Goal: Ask a question: Seek information or help from site administrators or community

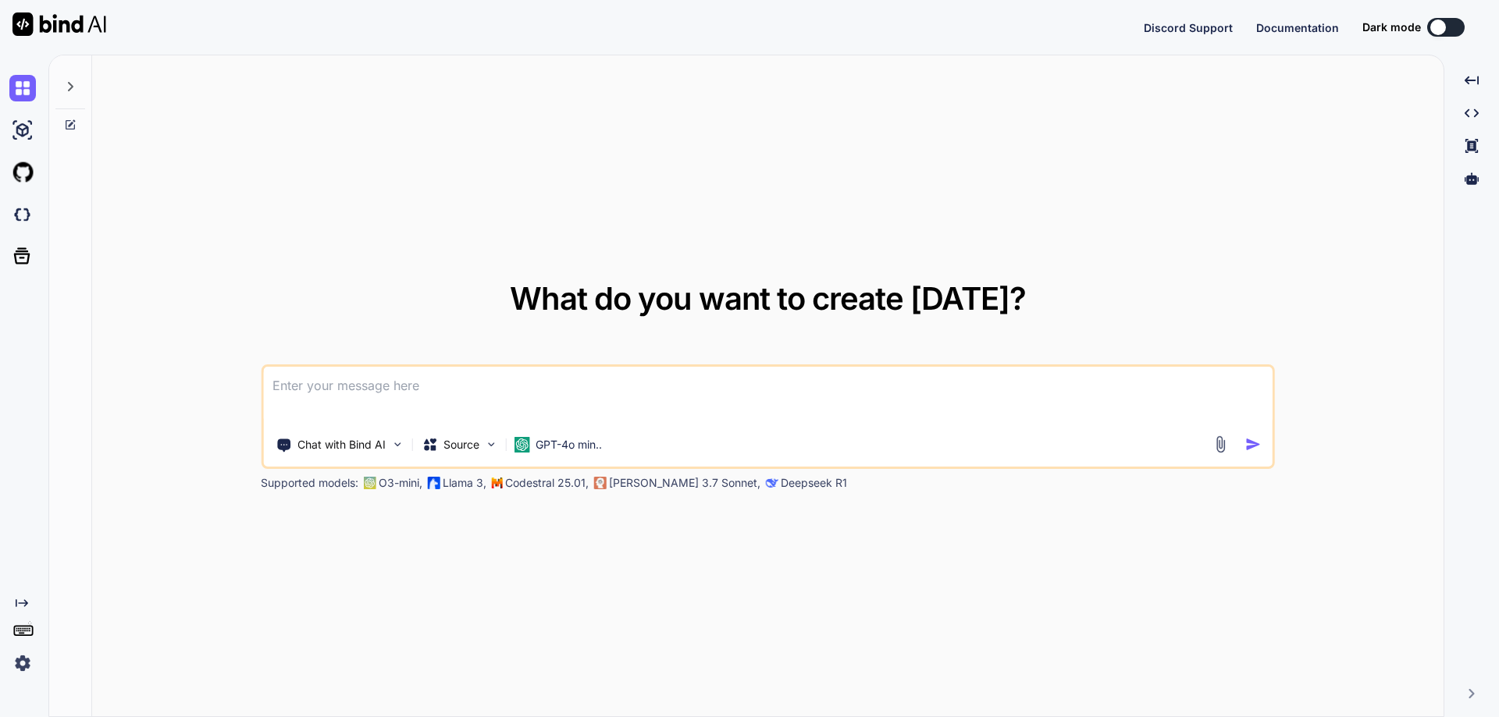
click at [19, 662] on img at bounding box center [22, 663] width 27 height 27
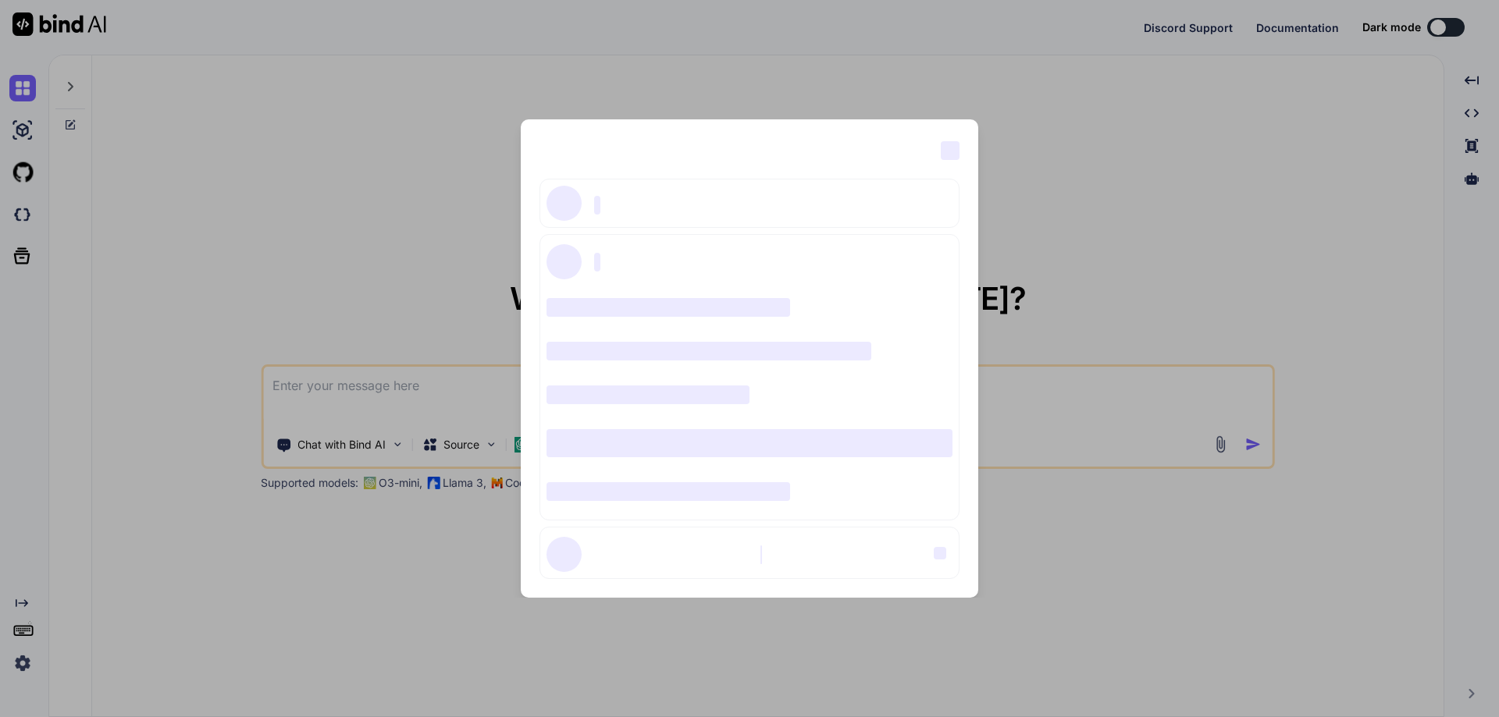
type textarea "x"
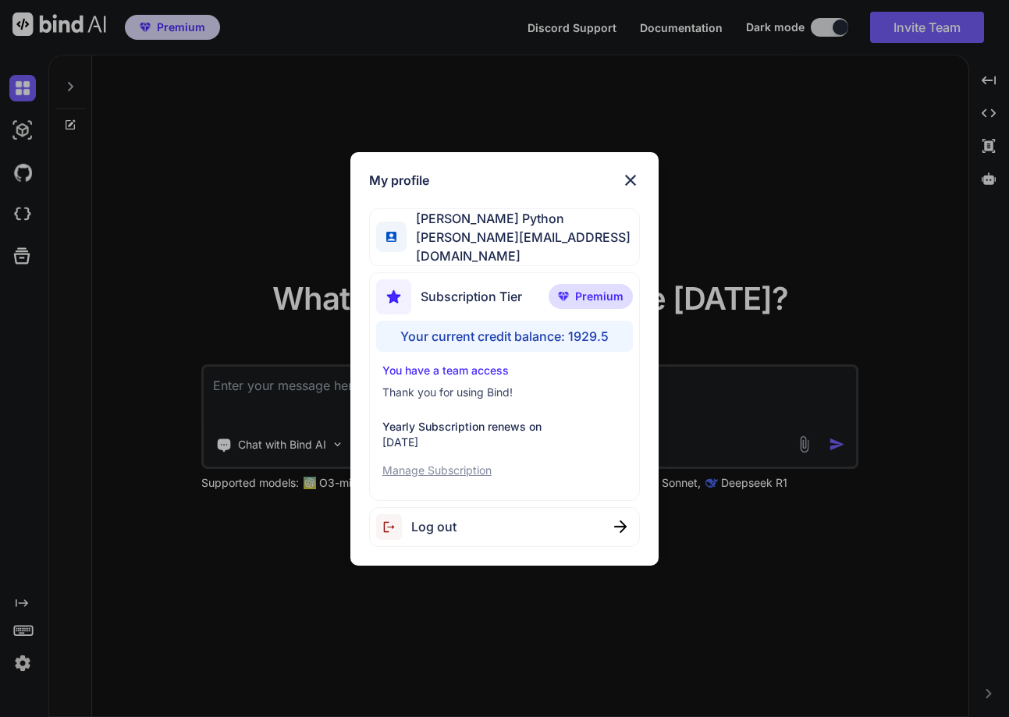
click at [622, 180] on img at bounding box center [630, 180] width 19 height 19
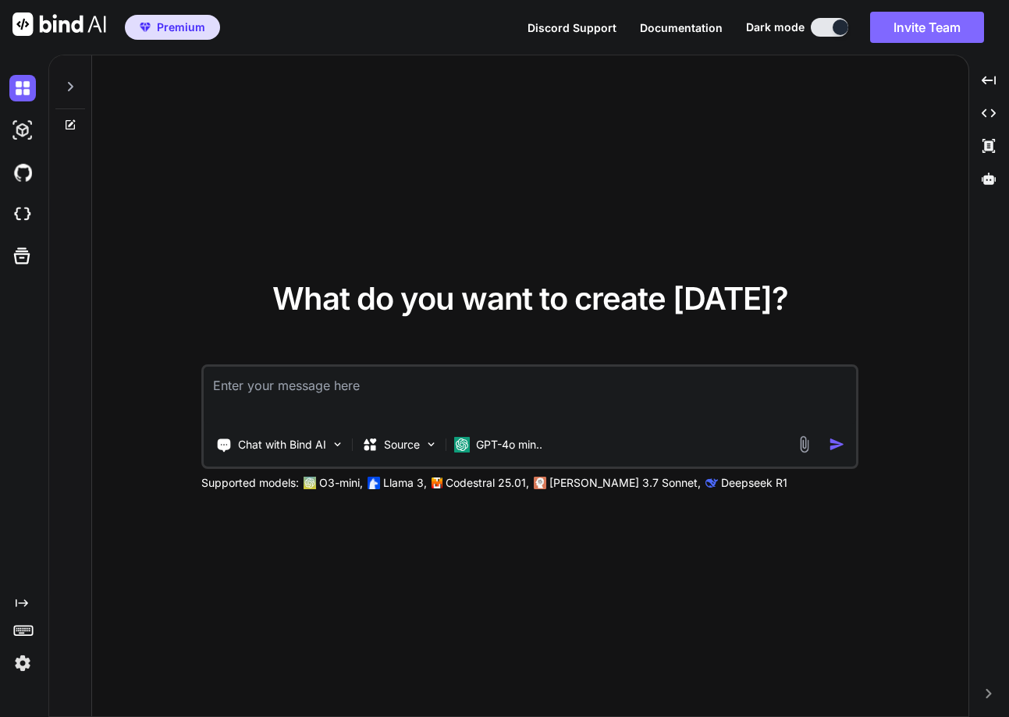
click at [908, 24] on button "Invite Team" at bounding box center [927, 27] width 114 height 31
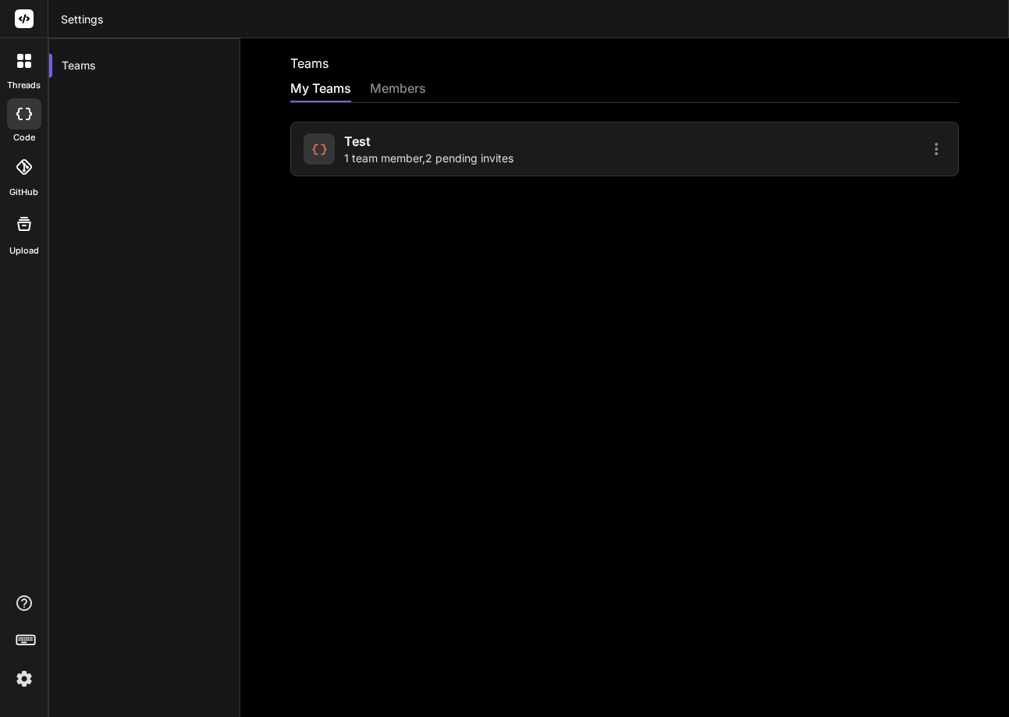
click at [491, 148] on div "test 1 team member , 2 pending invites" at bounding box center [428, 149] width 169 height 34
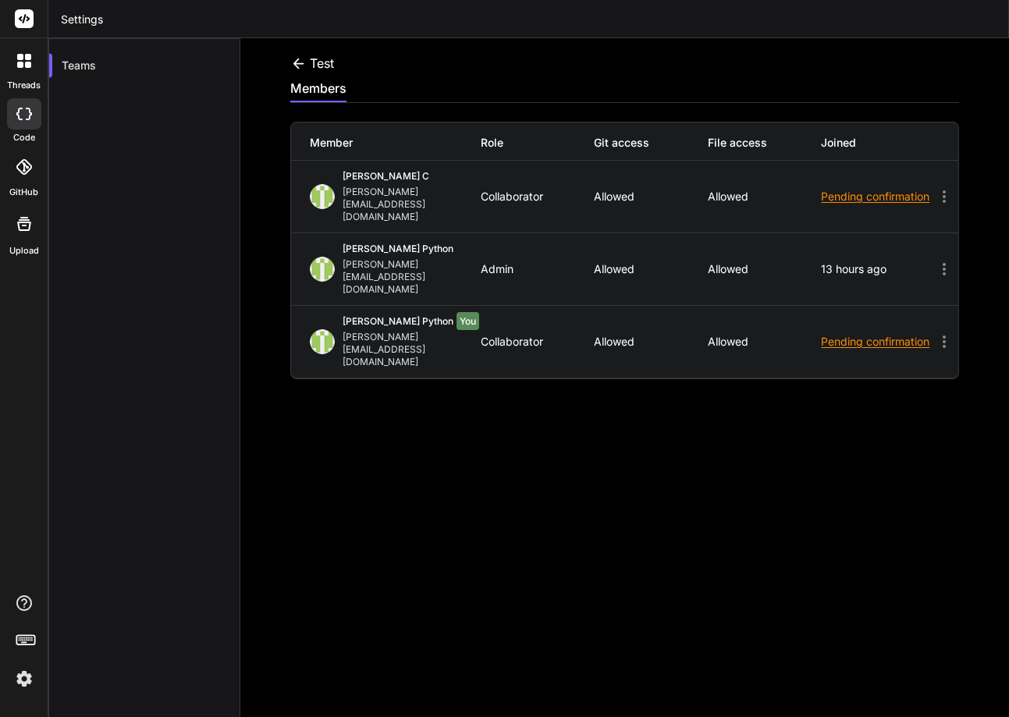
click at [514, 190] on div "Collaborator" at bounding box center [538, 196] width 114 height 12
click at [313, 49] on div "test members Member Role Git access File access Joined Saravanan C saravanan@wi…" at bounding box center [624, 377] width 769 height 679
click at [298, 63] on icon at bounding box center [298, 63] width 11 height 10
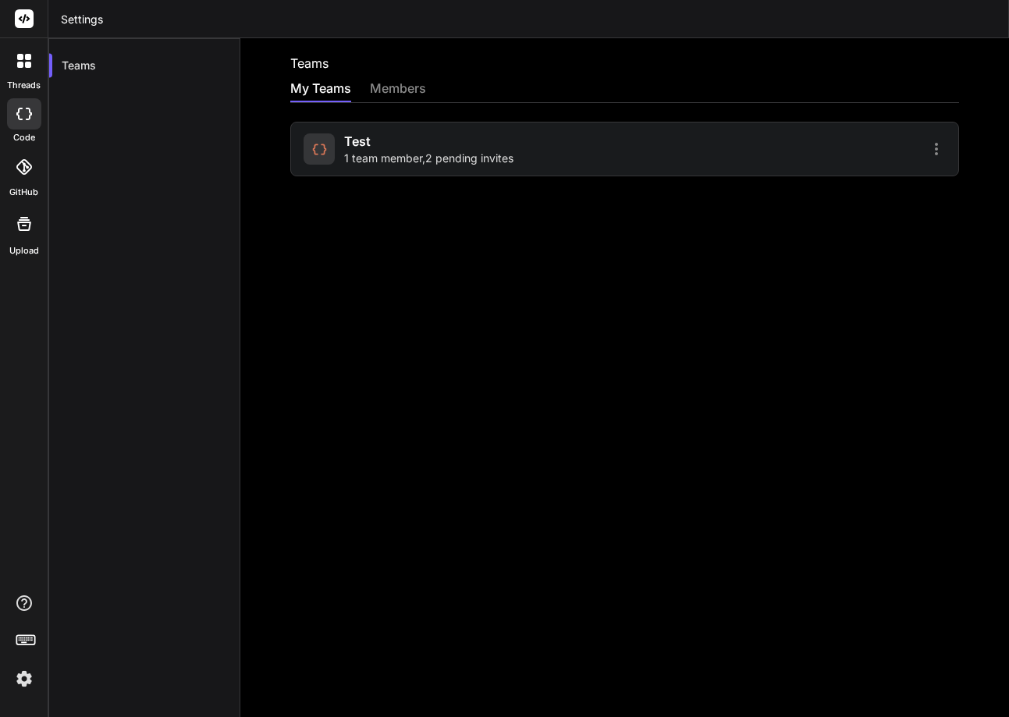
click at [17, 61] on icon at bounding box center [24, 61] width 14 height 14
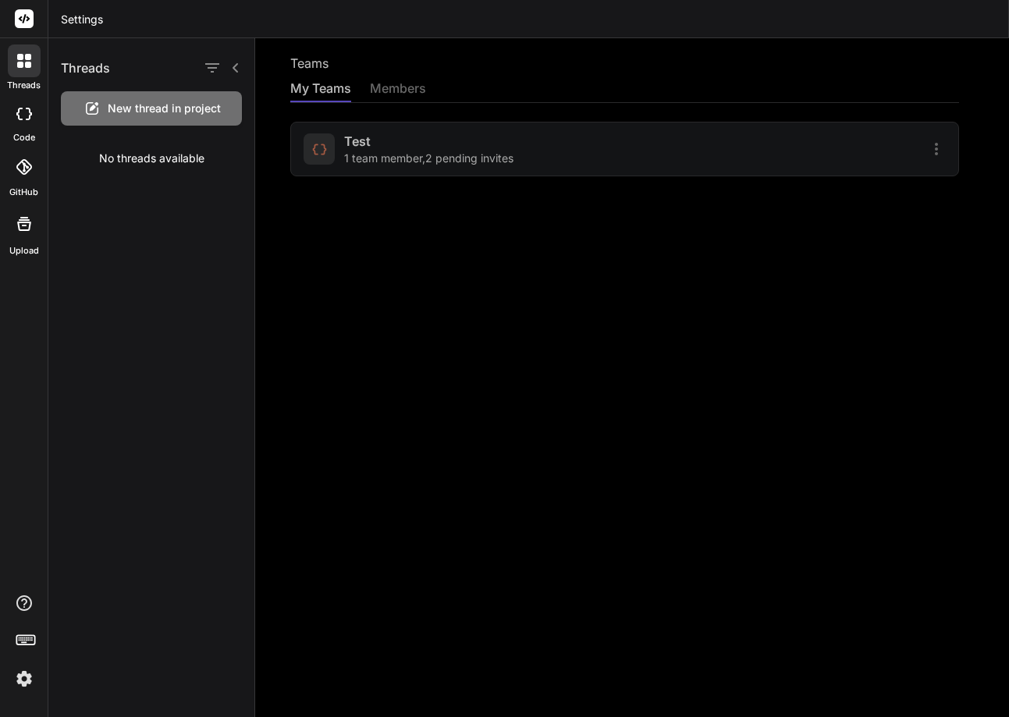
click at [303, 235] on div at bounding box center [632, 377] width 754 height 679
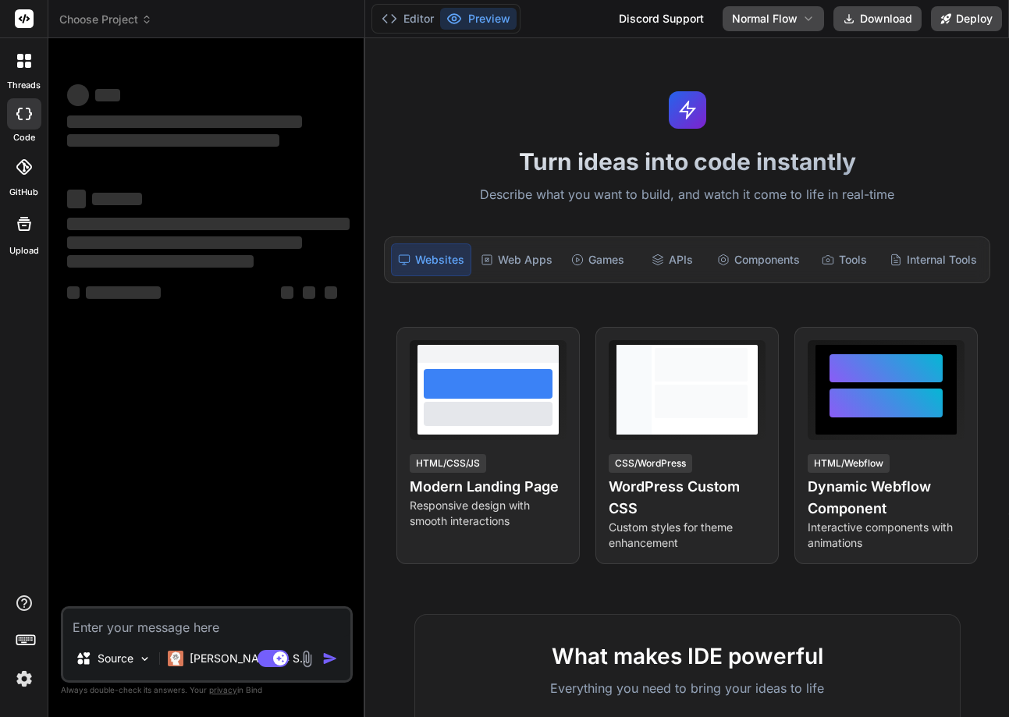
click at [23, 691] on img at bounding box center [24, 679] width 27 height 27
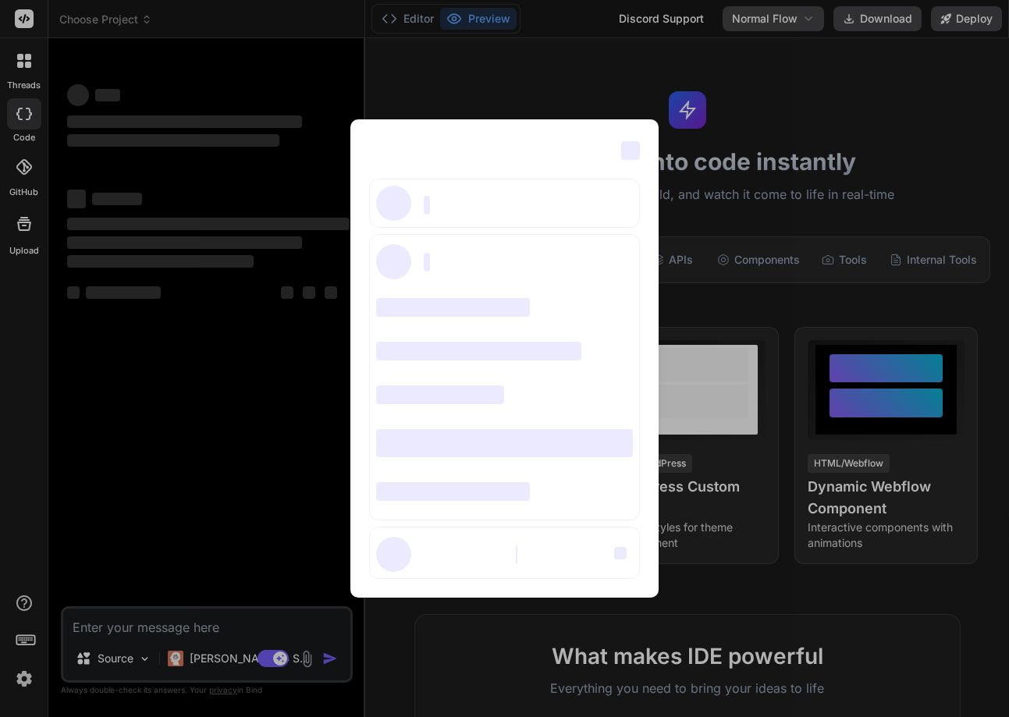
click at [36, 669] on div "‌ ‌ ‌ ‌ ‌ ‌ ‌ ‌ ‌ ‌ ‌ ‌ ‌ ‌ ‌" at bounding box center [504, 358] width 1009 height 717
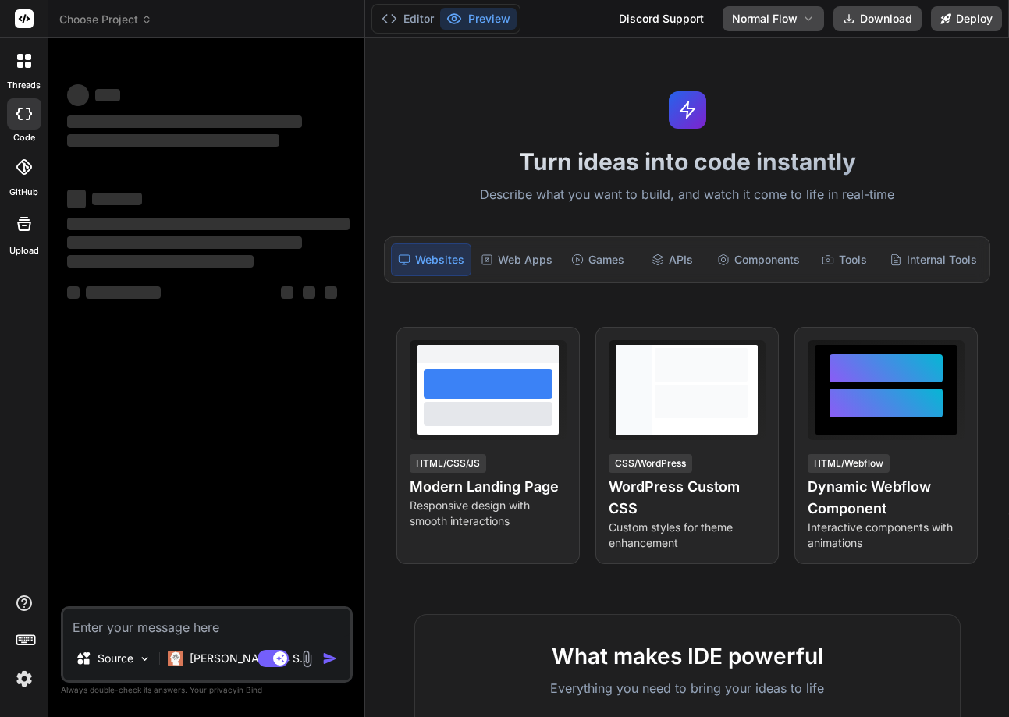
click at [15, 660] on div at bounding box center [24, 643] width 48 height 98
click at [15, 677] on img at bounding box center [24, 679] width 27 height 27
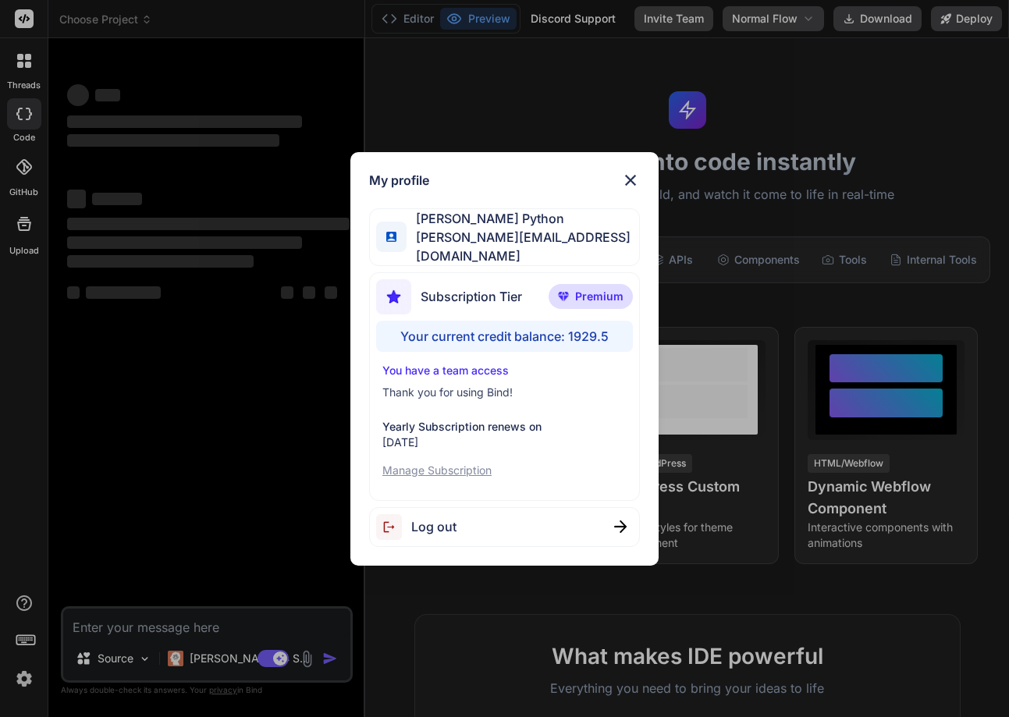
click at [627, 189] on img at bounding box center [630, 180] width 19 height 19
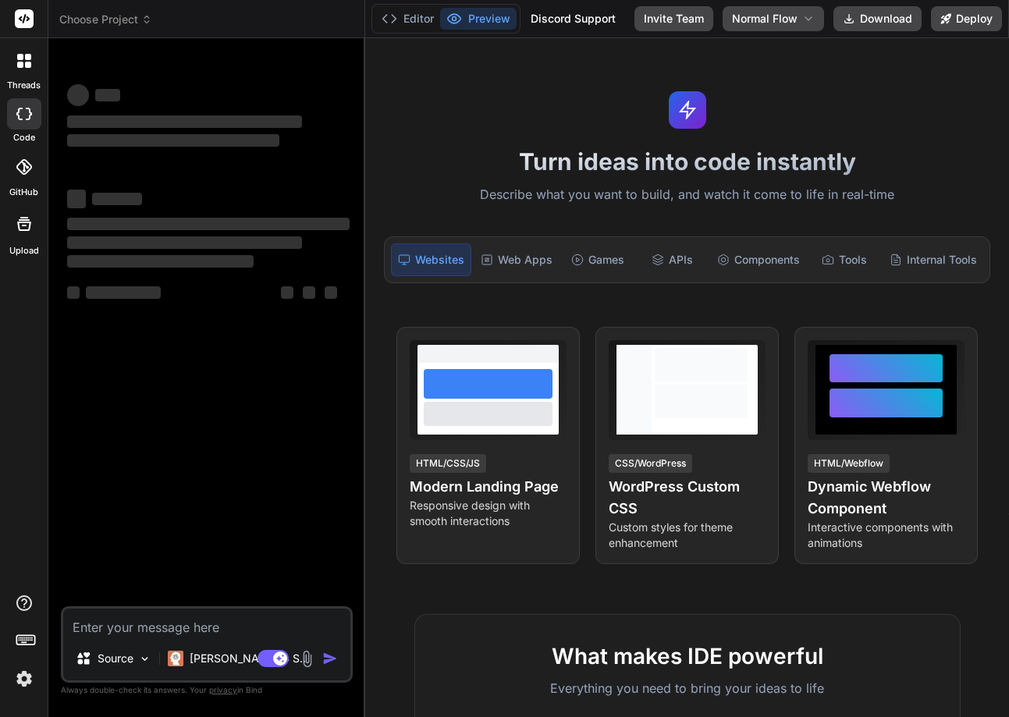
click at [159, 636] on textarea at bounding box center [206, 623] width 287 height 28
click at [27, 65] on icon at bounding box center [28, 65] width 6 height 6
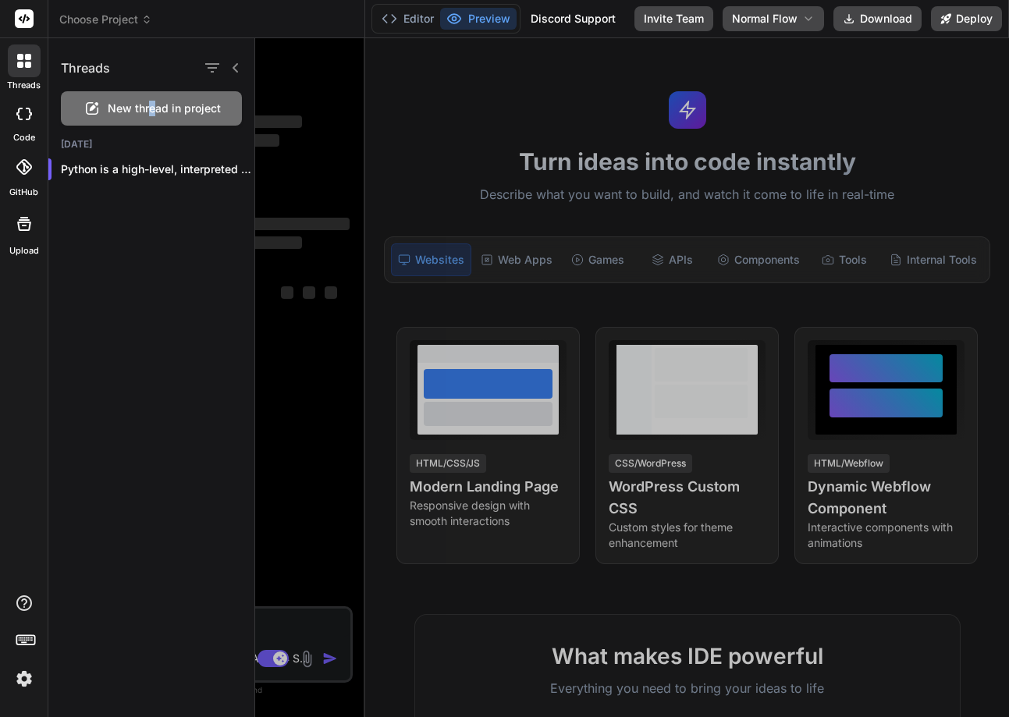
click at [150, 105] on span "New thread in project" at bounding box center [164, 109] width 113 height 16
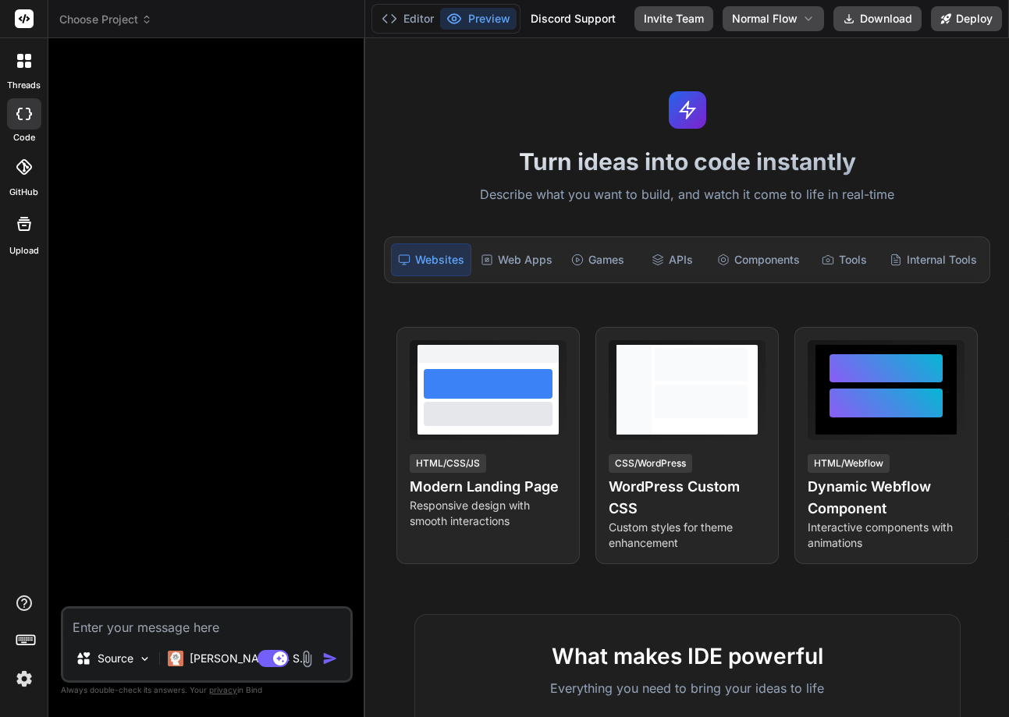
click at [12, 62] on div at bounding box center [24, 60] width 33 height 33
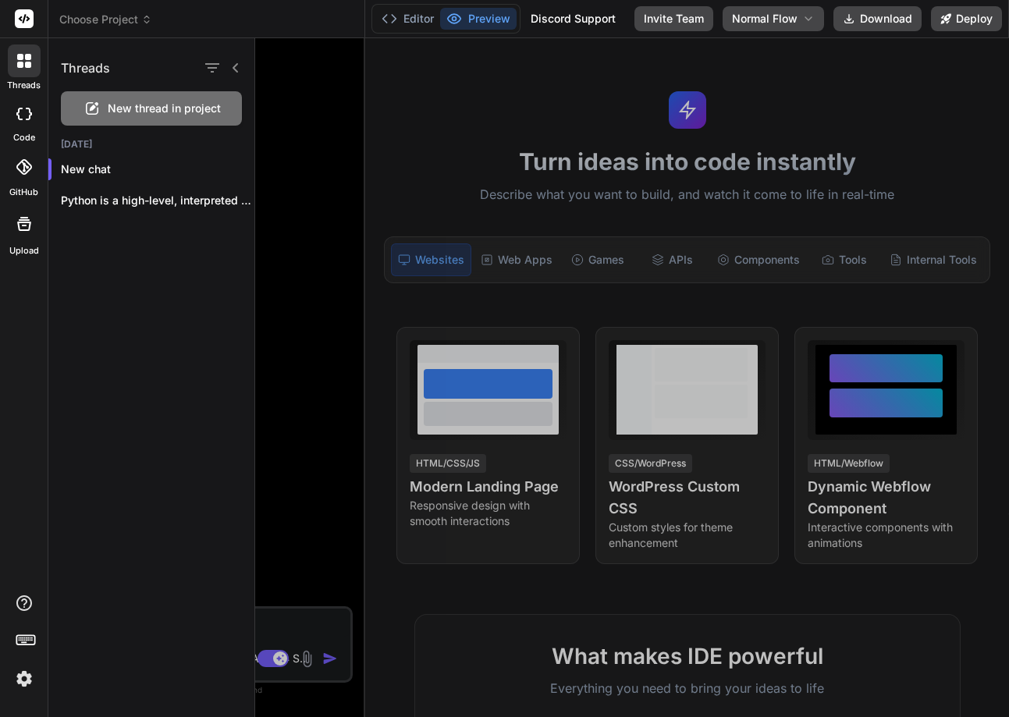
click at [283, 185] on div at bounding box center [632, 377] width 754 height 679
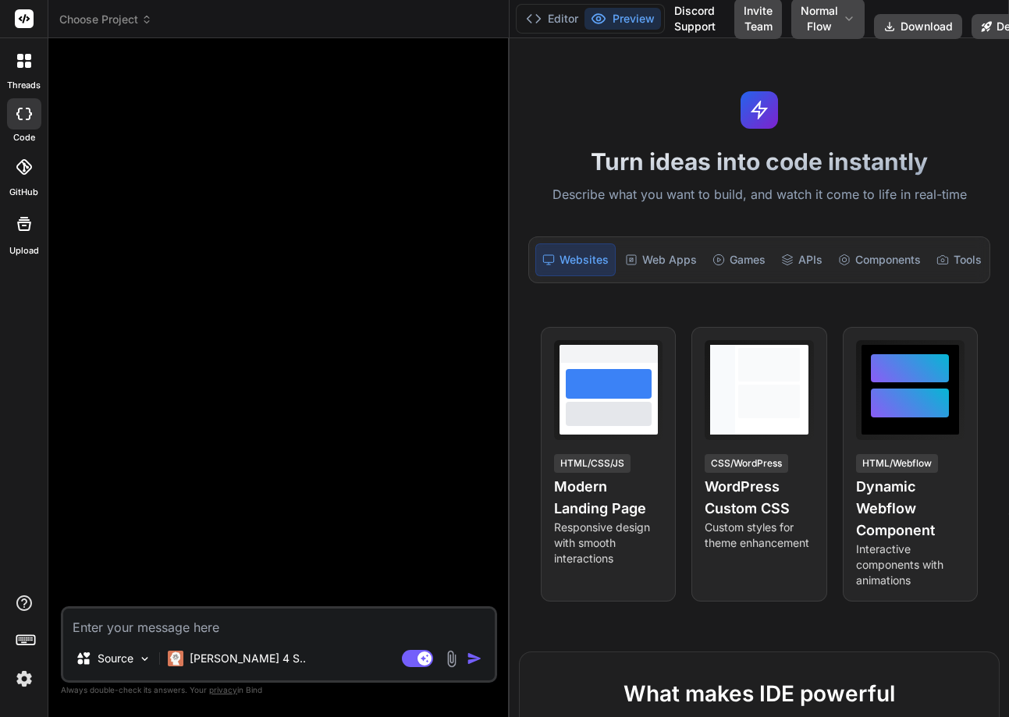
type textarea "x"
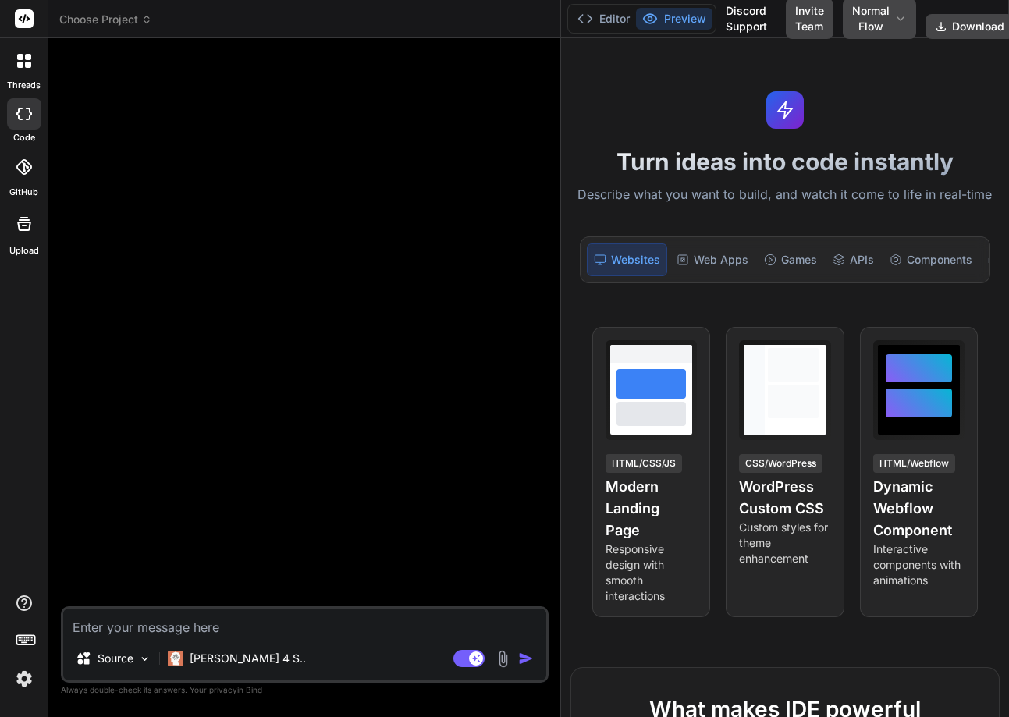
drag, startPoint x: 365, startPoint y: 325, endPoint x: 539, endPoint y: 297, distance: 175.5
click at [539, 297] on div "Bind AI Web Search Created with Pixso. Code Generator Source [PERSON_NAME] 4 S.…" at bounding box center [304, 377] width 513 height 679
click at [176, 631] on textarea at bounding box center [304, 623] width 483 height 28
type textarea "H"
type textarea "x"
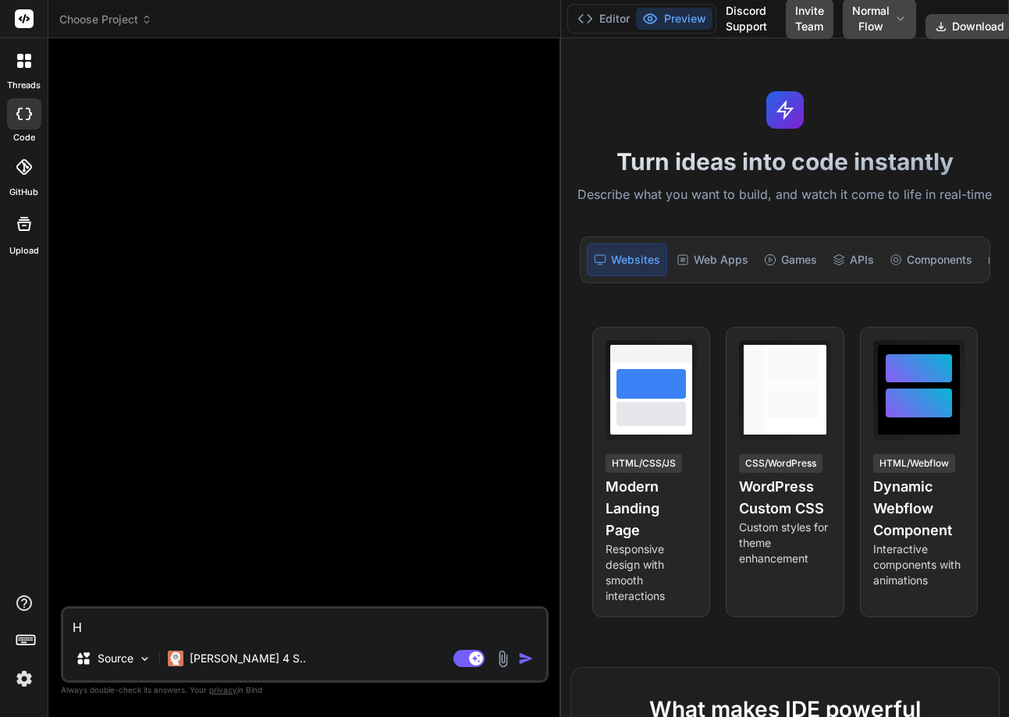
type textarea "He"
type textarea "x"
type textarea "Hel"
type textarea "x"
type textarea "Hell"
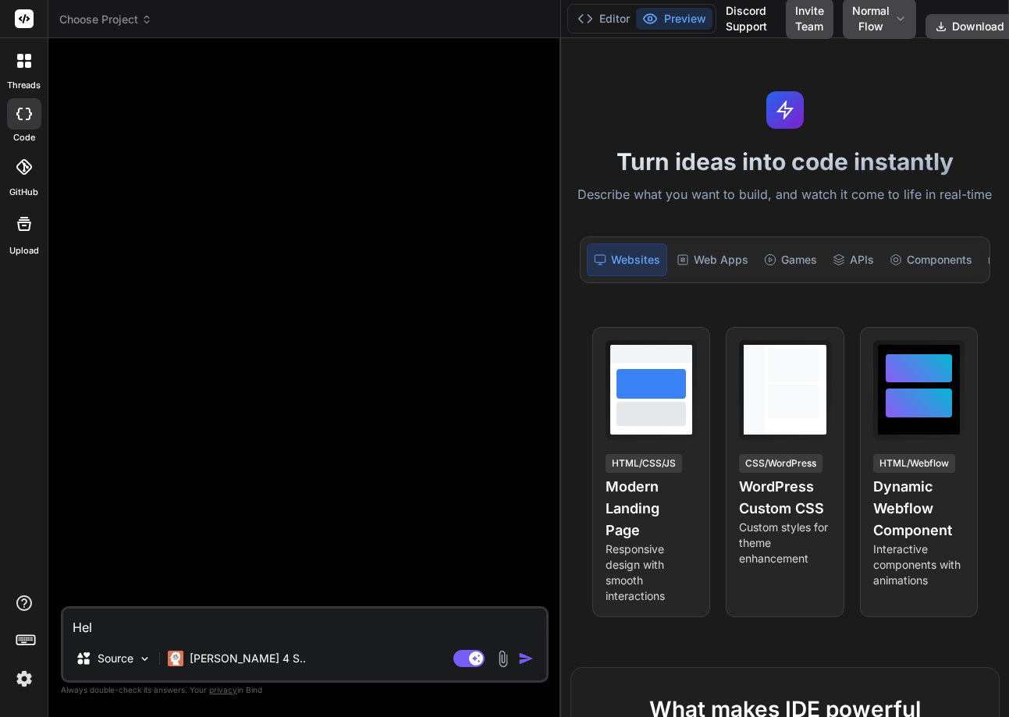
type textarea "x"
type textarea "Hello"
type textarea "x"
type textarea "Hello"
type textarea "x"
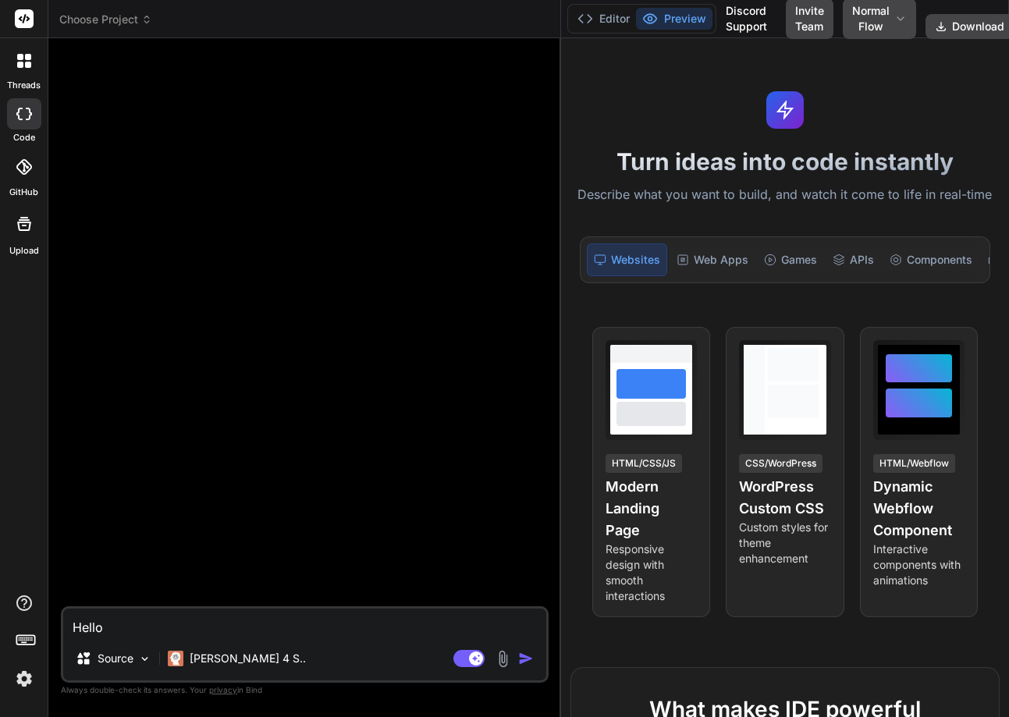
type textarea "Hello w"
type textarea "x"
type textarea "Hello wh"
type textarea "x"
type textarea "Hello wha"
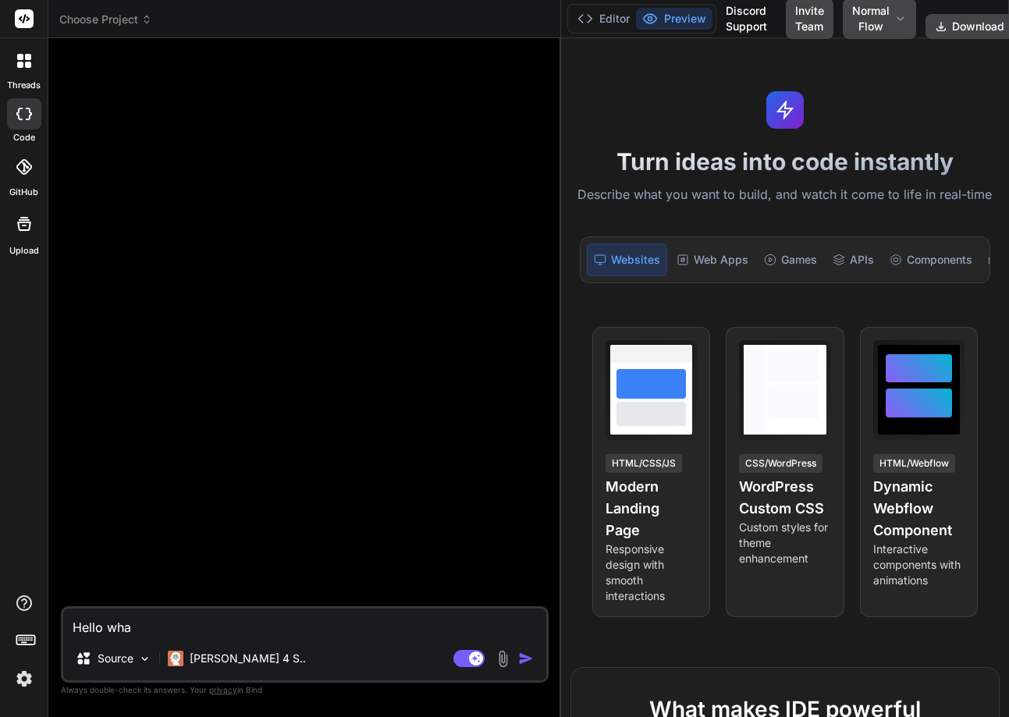
type textarea "x"
type textarea "Hello what"
type textarea "x"
type textarea "Hello whati"
type textarea "x"
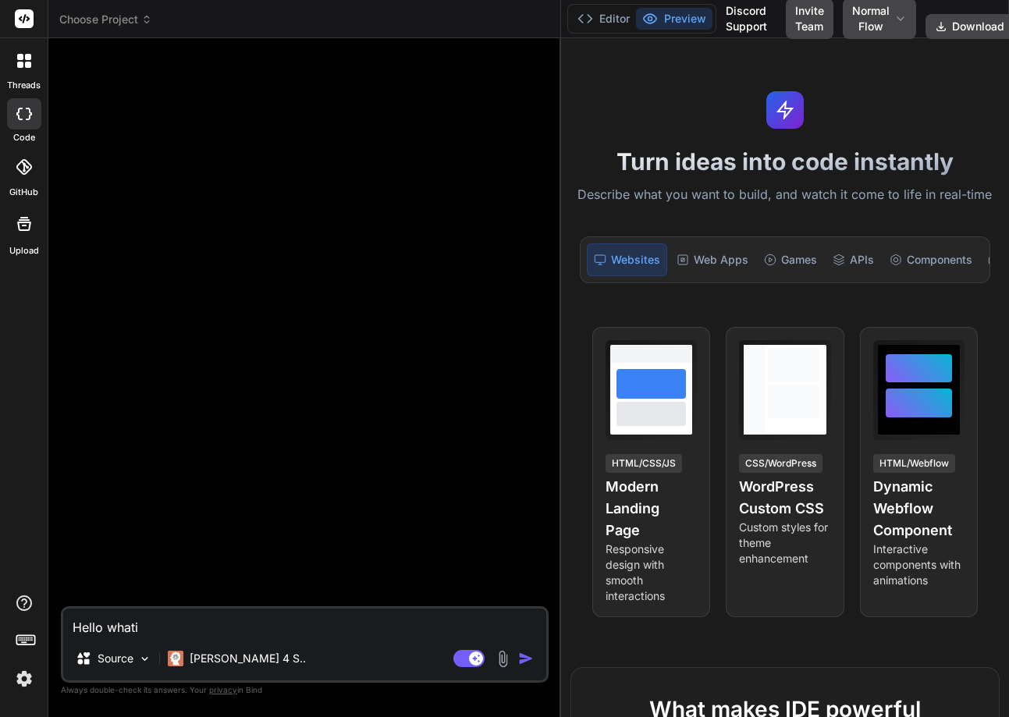
type textarea "Hello whatis"
type textarea "x"
type textarea "Hello whati"
type textarea "x"
type textarea "Hello whati"
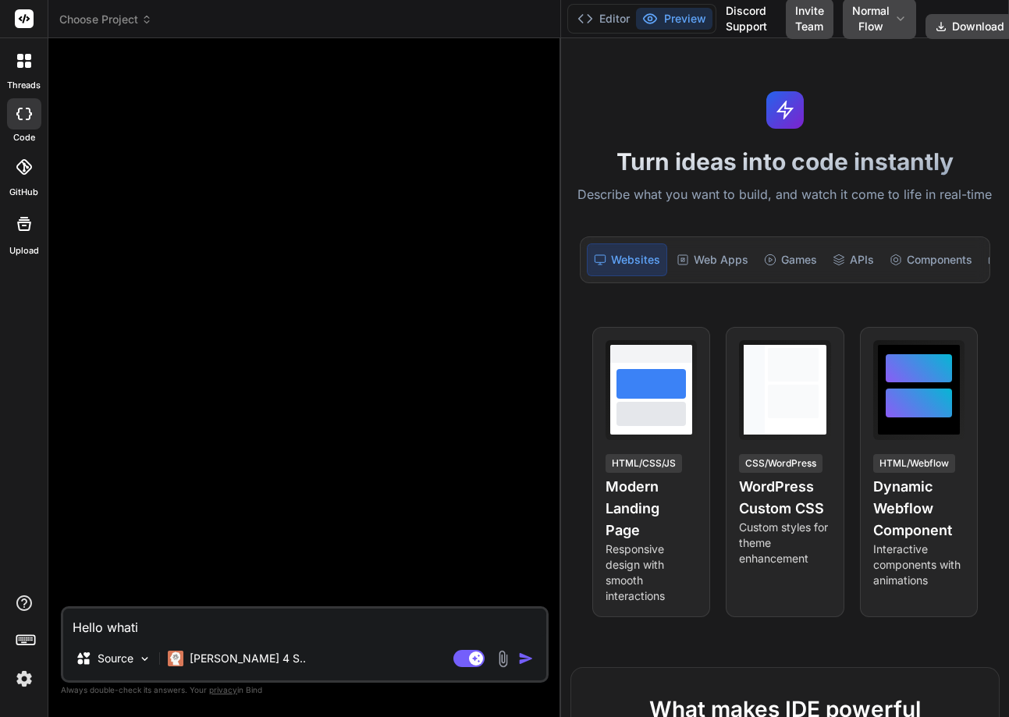
type textarea "x"
type textarea "Hello whati"
type textarea "x"
type textarea "Hello what"
type textarea "x"
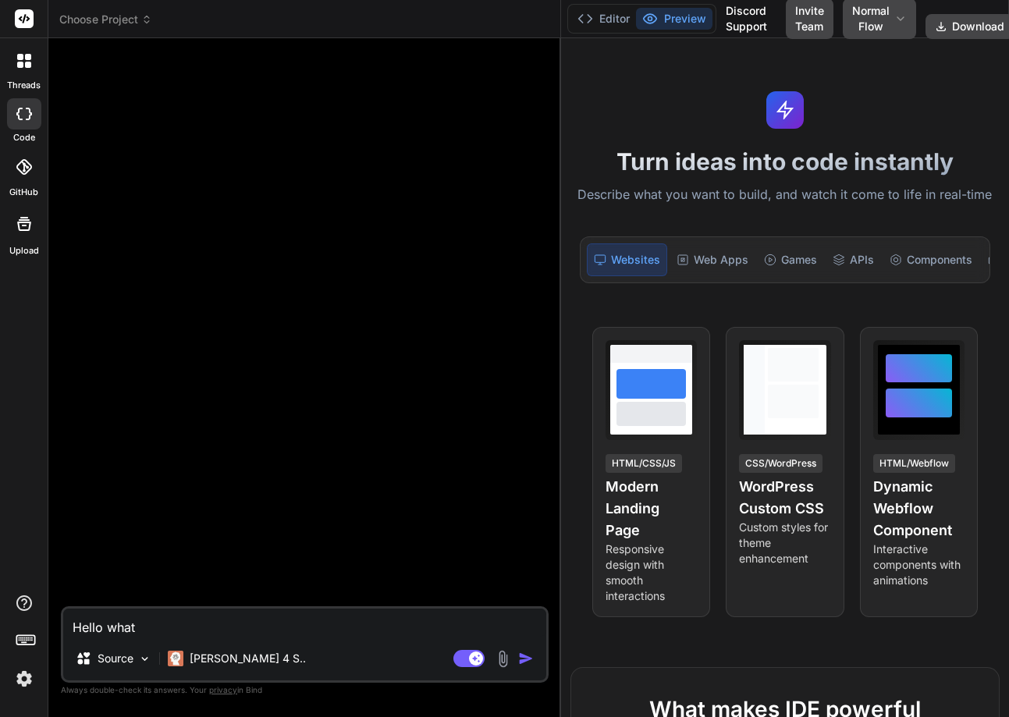
type textarea "Hello what"
type textarea "x"
type textarea "Hello what i"
type textarea "x"
type textarea "Hello what is"
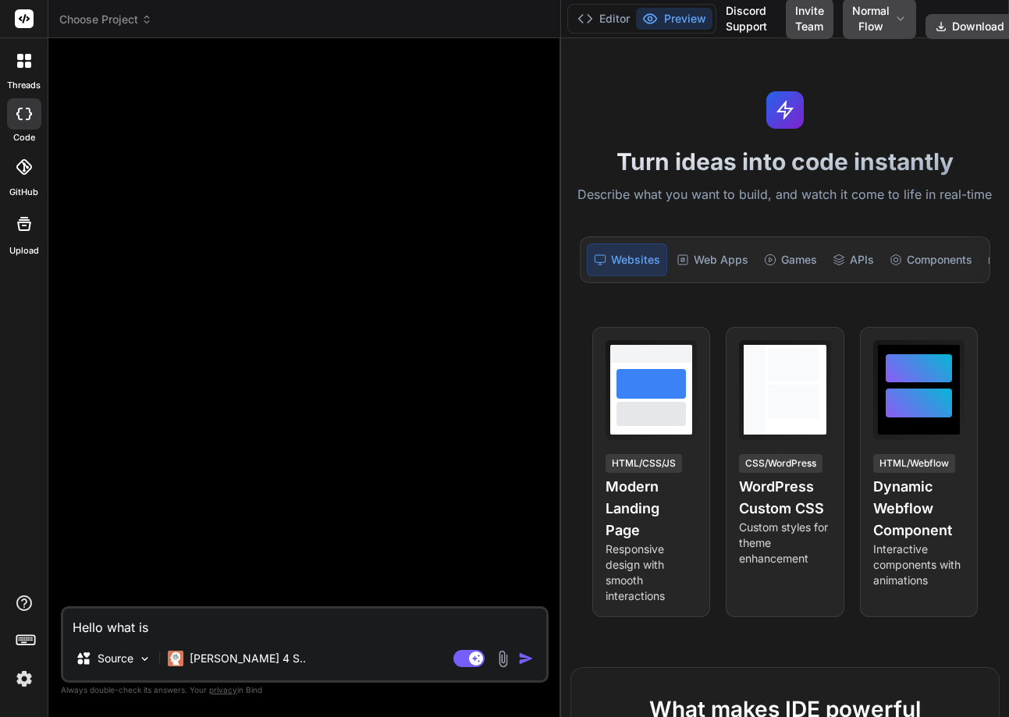
type textarea "x"
type textarea "Hello what is"
type textarea "x"
type textarea "Hello what is p"
type textarea "x"
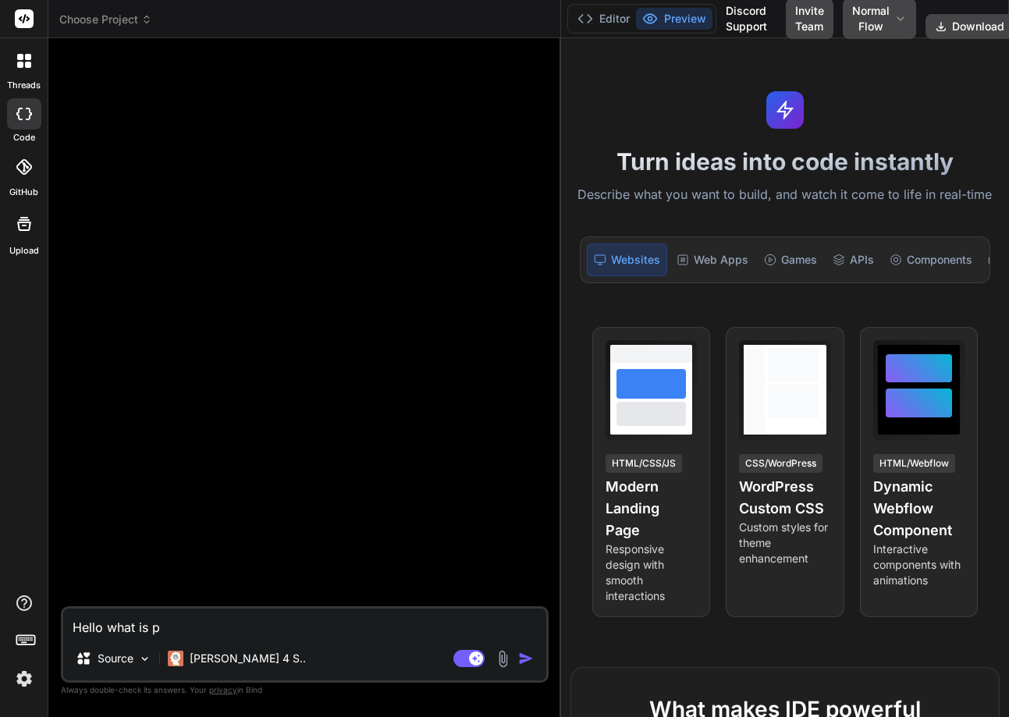
type textarea "Hello what is py"
type textarea "x"
type textarea "Hello what is pyt"
type textarea "x"
type textarea "Hello what is pyth"
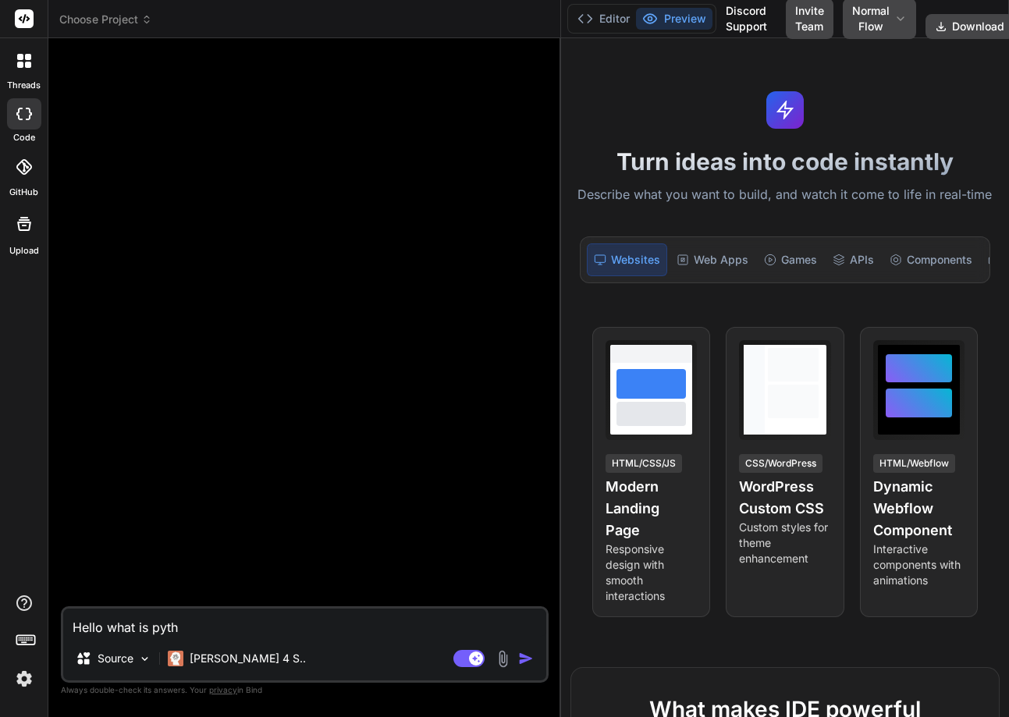
type textarea "x"
type textarea "Hello what is [PERSON_NAME]"
type textarea "x"
type textarea "Hello what is python"
type textarea "x"
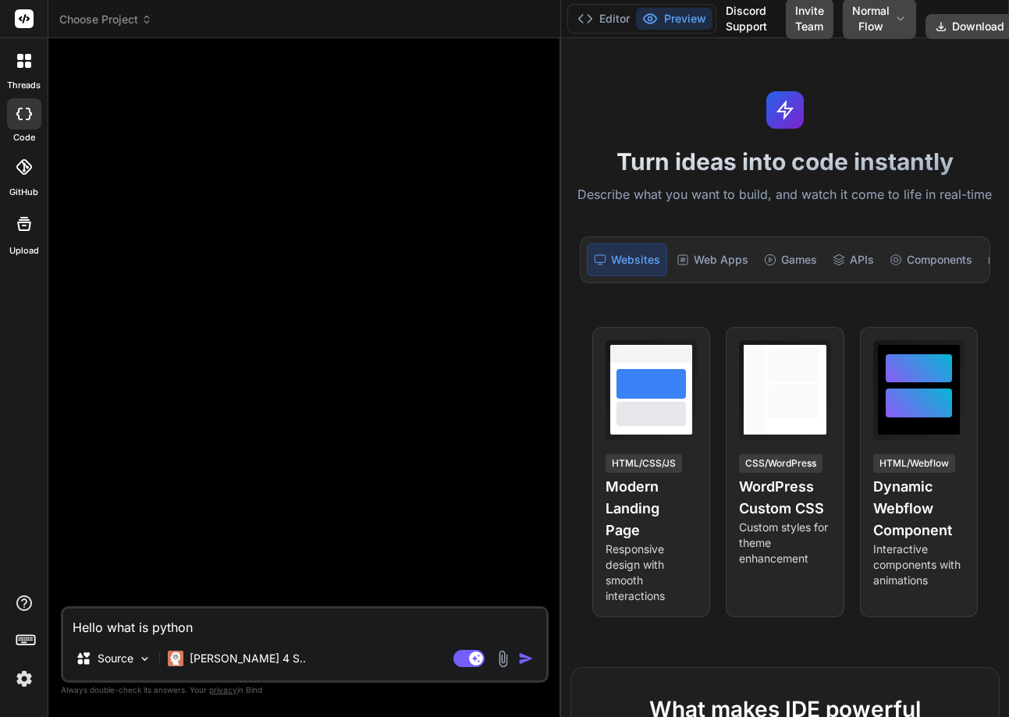
type textarea "Hello what is python"
type textarea "x"
type textarea "Hello what is python ?"
type textarea "x"
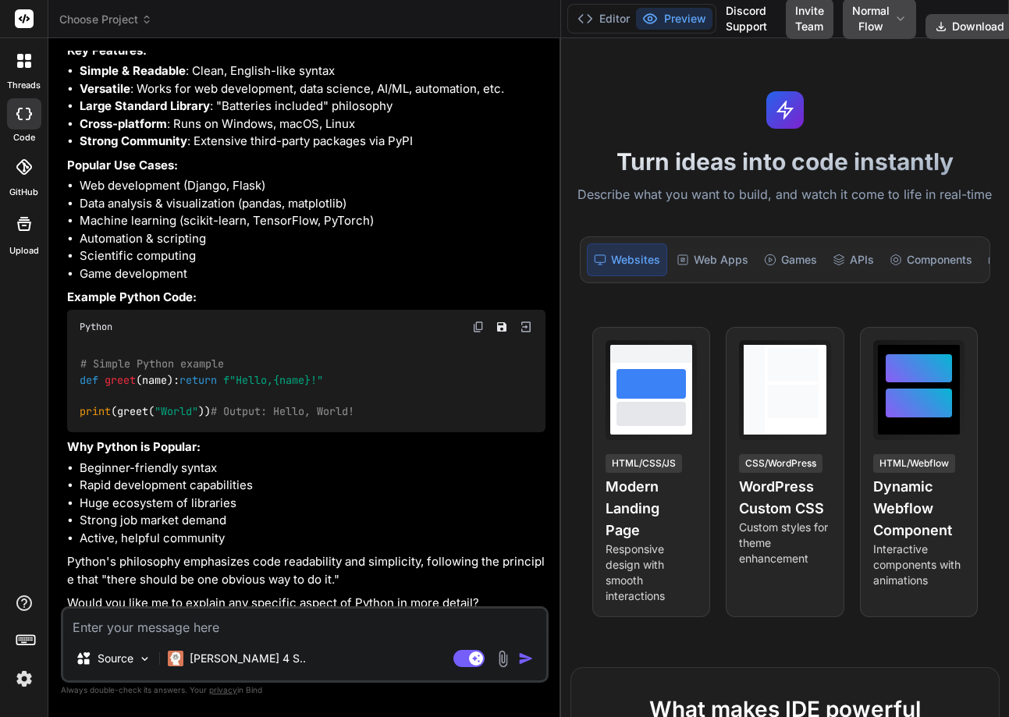
scroll to position [313, 0]
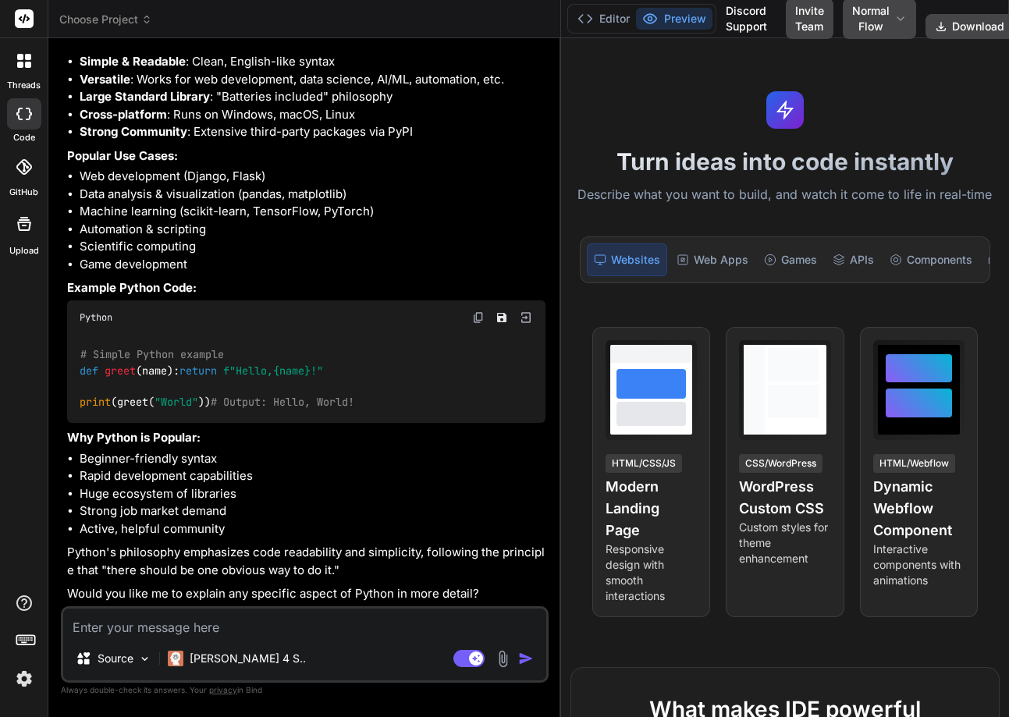
click at [16, 670] on img at bounding box center [24, 679] width 27 height 27
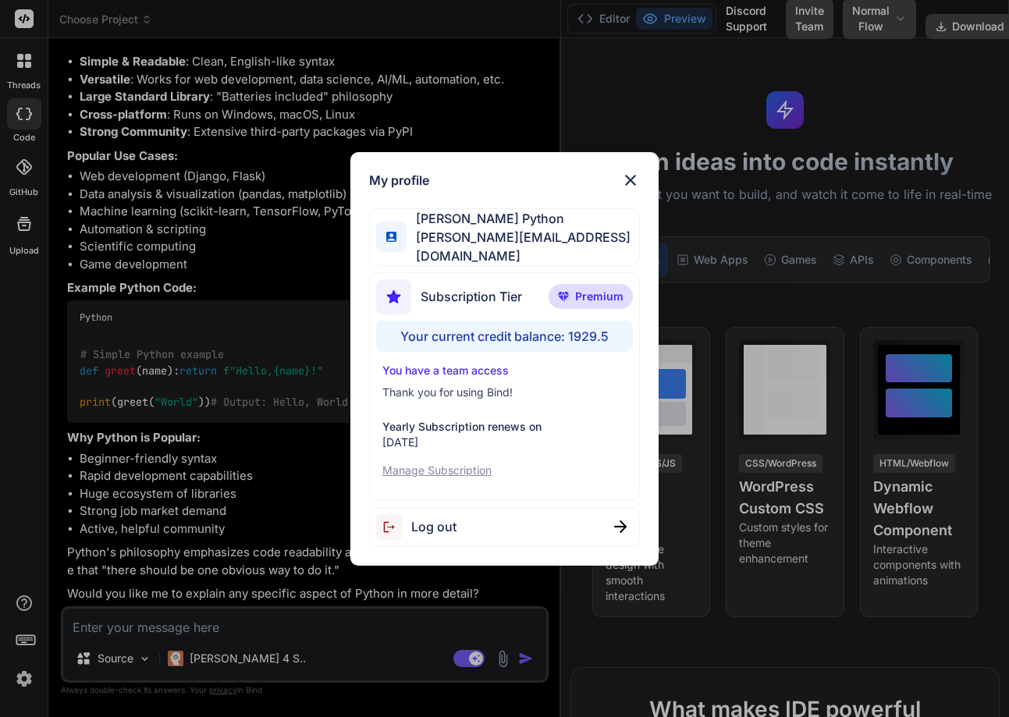
click at [634, 179] on img at bounding box center [630, 180] width 19 height 19
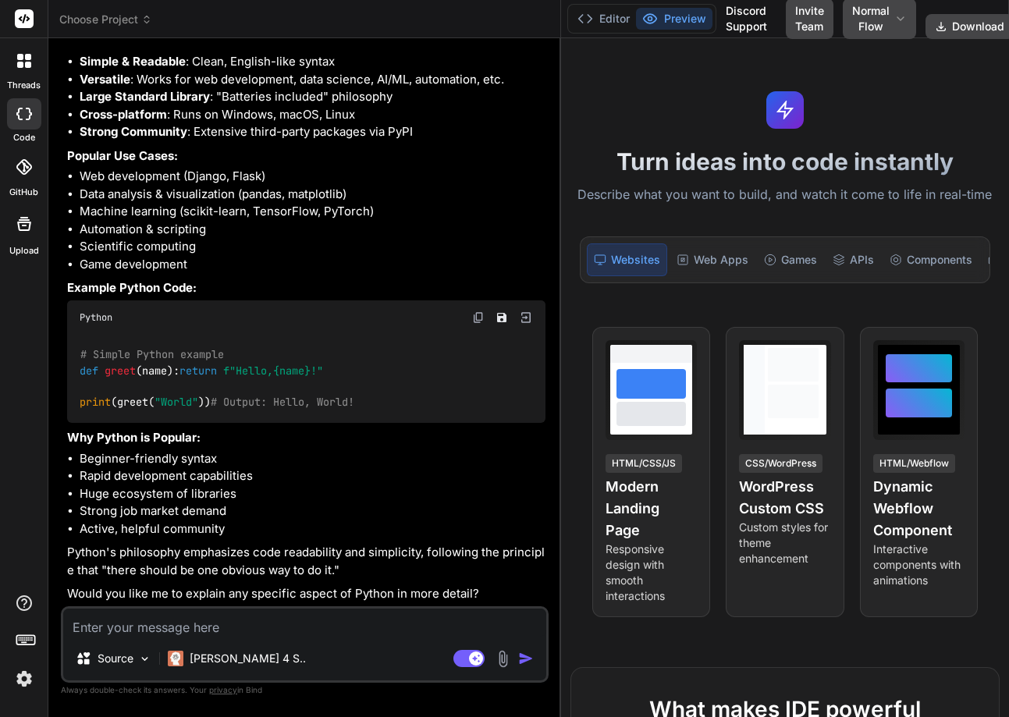
click at [23, 679] on img at bounding box center [24, 679] width 27 height 27
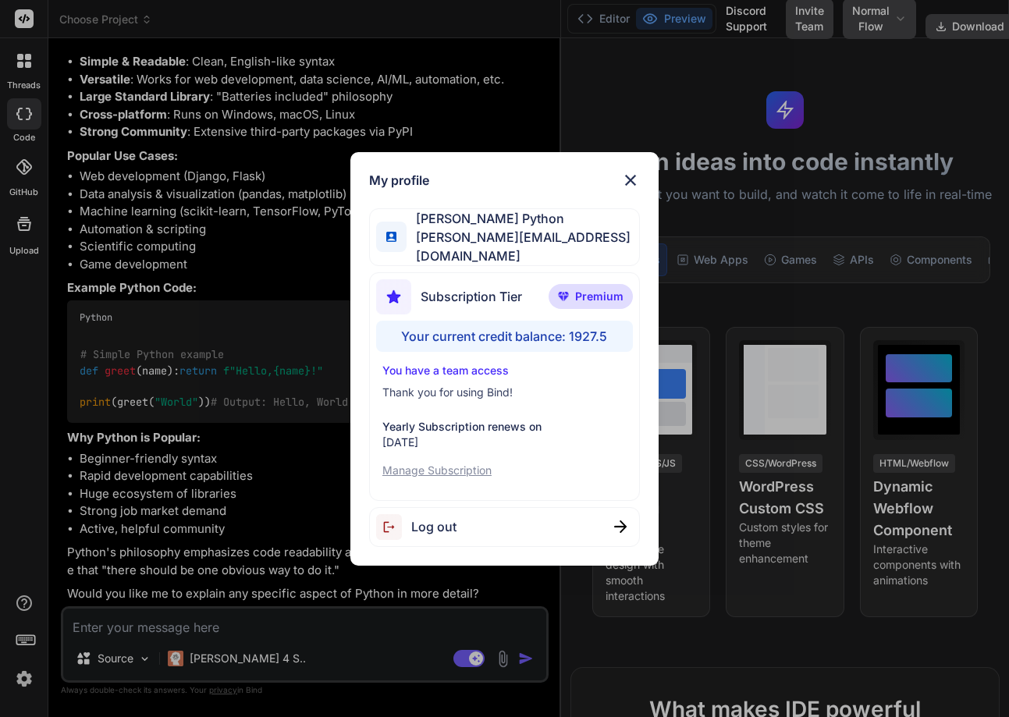
click at [635, 182] on img at bounding box center [630, 180] width 19 height 19
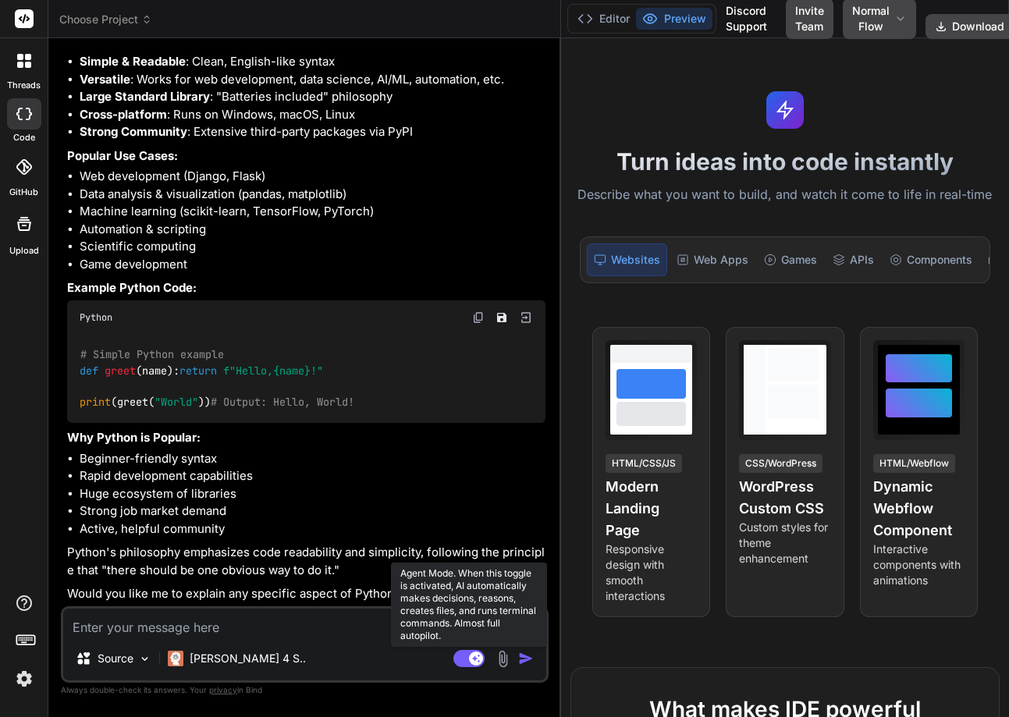
click at [475, 660] on icon at bounding box center [476, 658] width 8 height 8
type textarea "x"
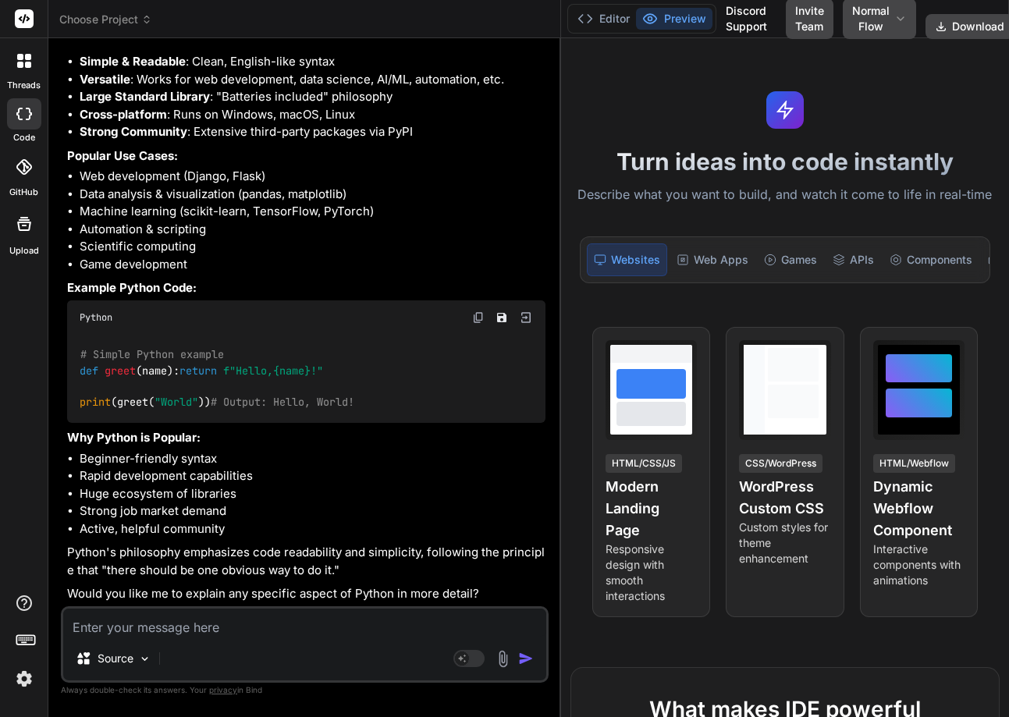
click at [137, 622] on textarea at bounding box center [304, 623] width 483 height 28
click at [28, 674] on img at bounding box center [24, 679] width 27 height 27
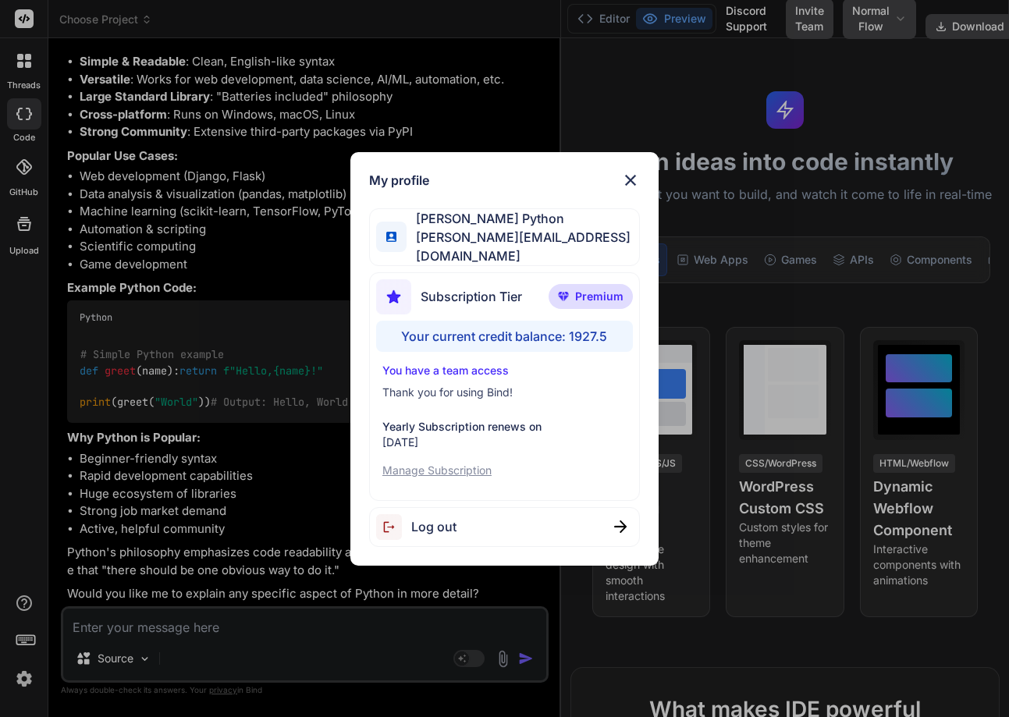
click at [176, 614] on div "My profile [PERSON_NAME] Python [PERSON_NAME][EMAIL_ADDRESS][DOMAIN_NAME] Subsc…" at bounding box center [504, 358] width 1009 height 717
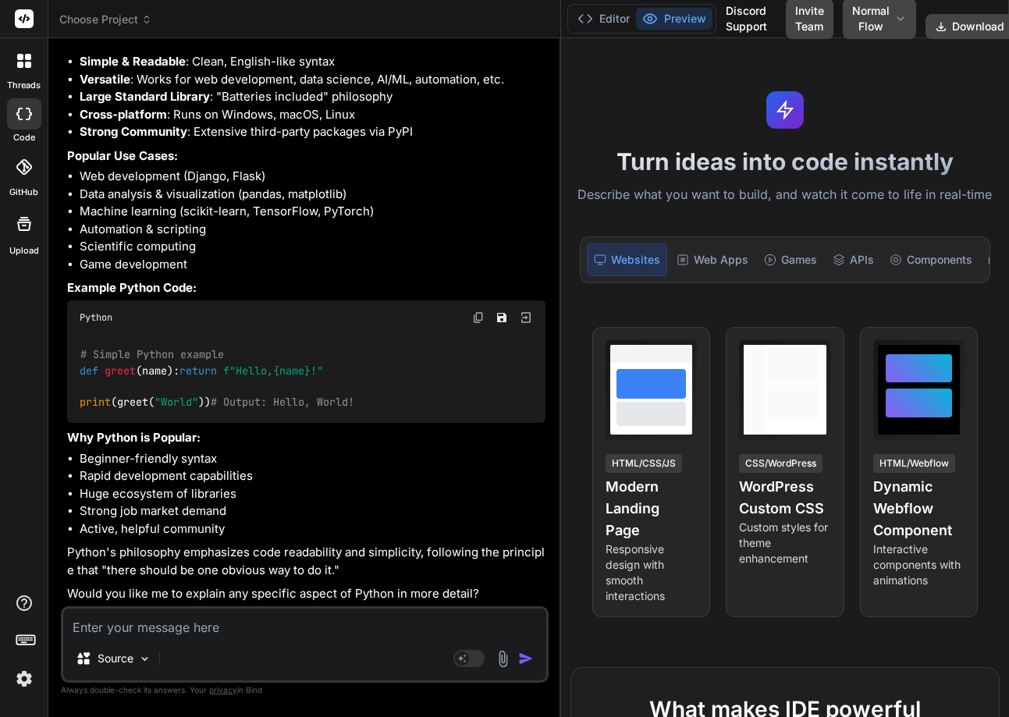
click at [176, 614] on textarea at bounding box center [304, 623] width 483 height 28
type textarea "W"
type textarea "x"
type textarea "Wh"
type textarea "x"
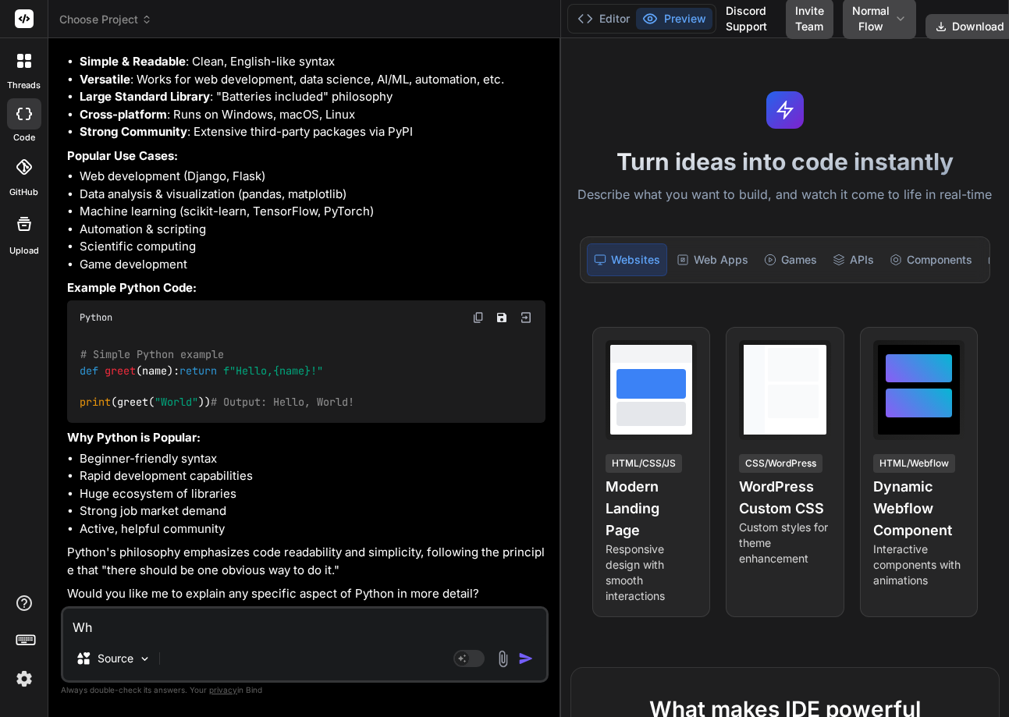
type textarea "Wha"
type textarea "x"
type textarea "What"
type textarea "x"
type textarea "What"
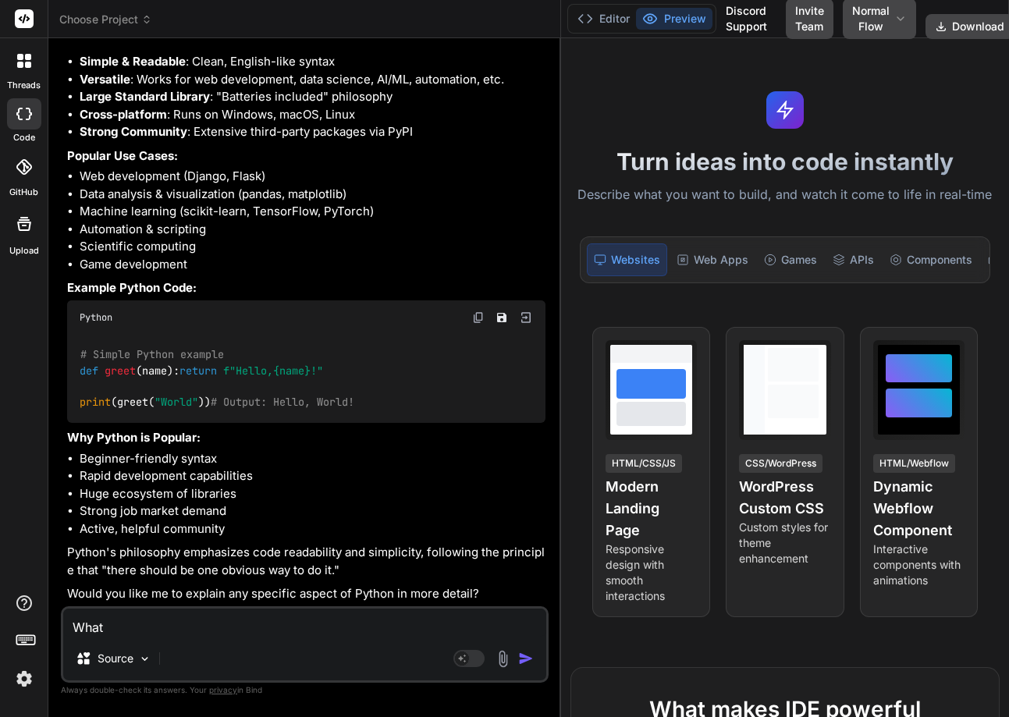
type textarea "x"
type textarea "What i"
type textarea "x"
type textarea "What is"
type textarea "x"
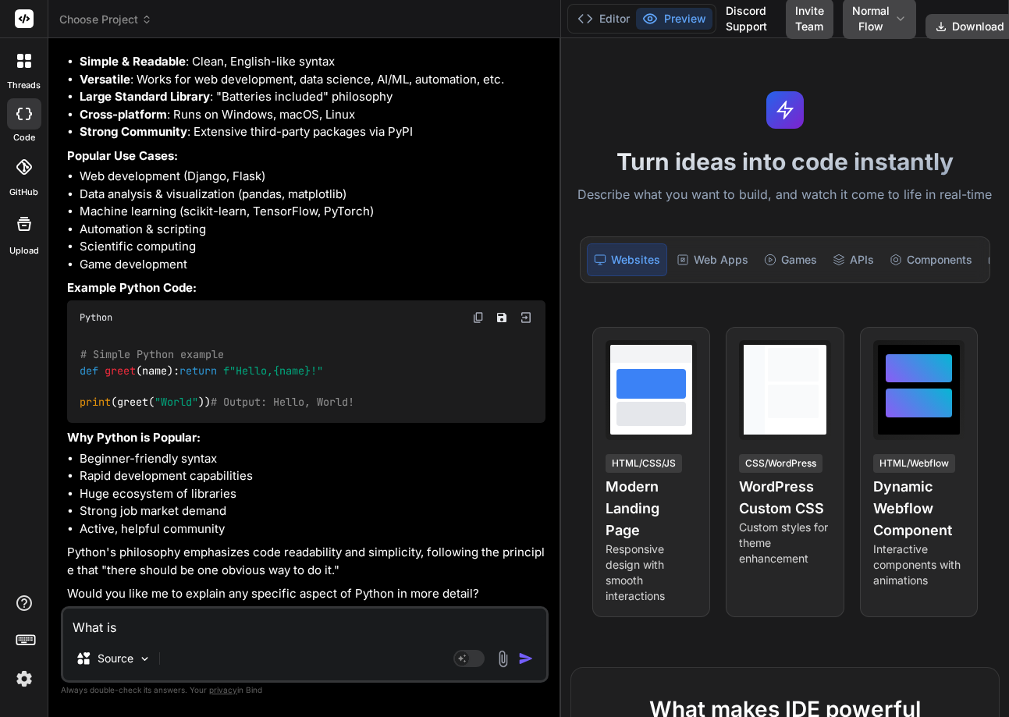
type textarea "What is"
type textarea "x"
type textarea "What is c"
type textarea "x"
type textarea "What is cl"
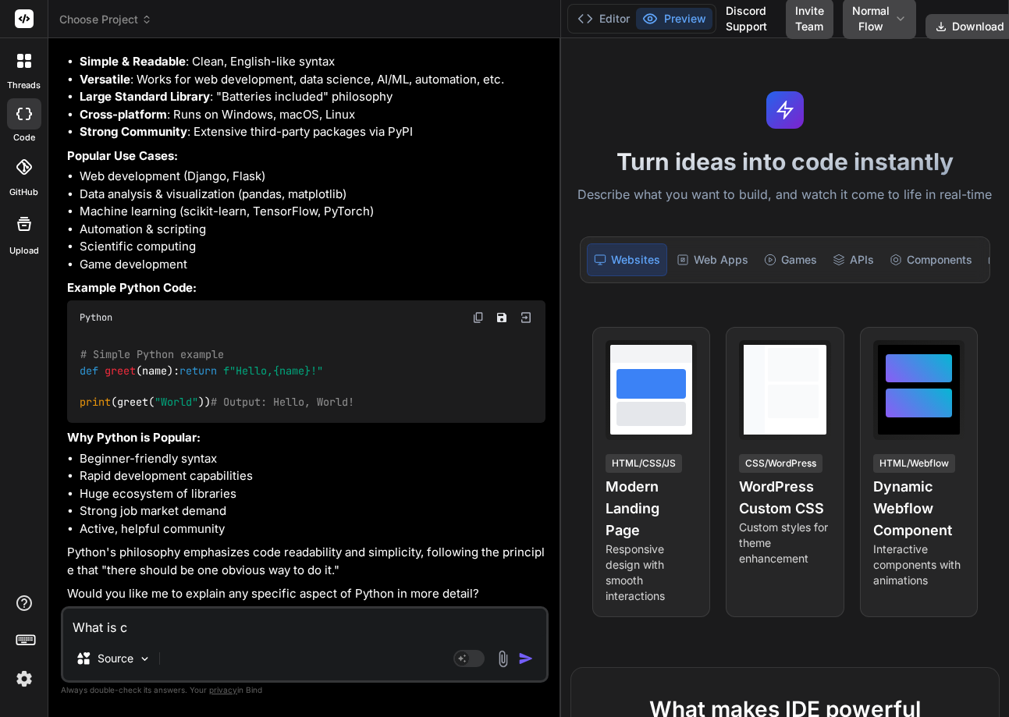
type textarea "x"
type textarea "What is cla"
type textarea "x"
type textarea "What is clas"
type textarea "x"
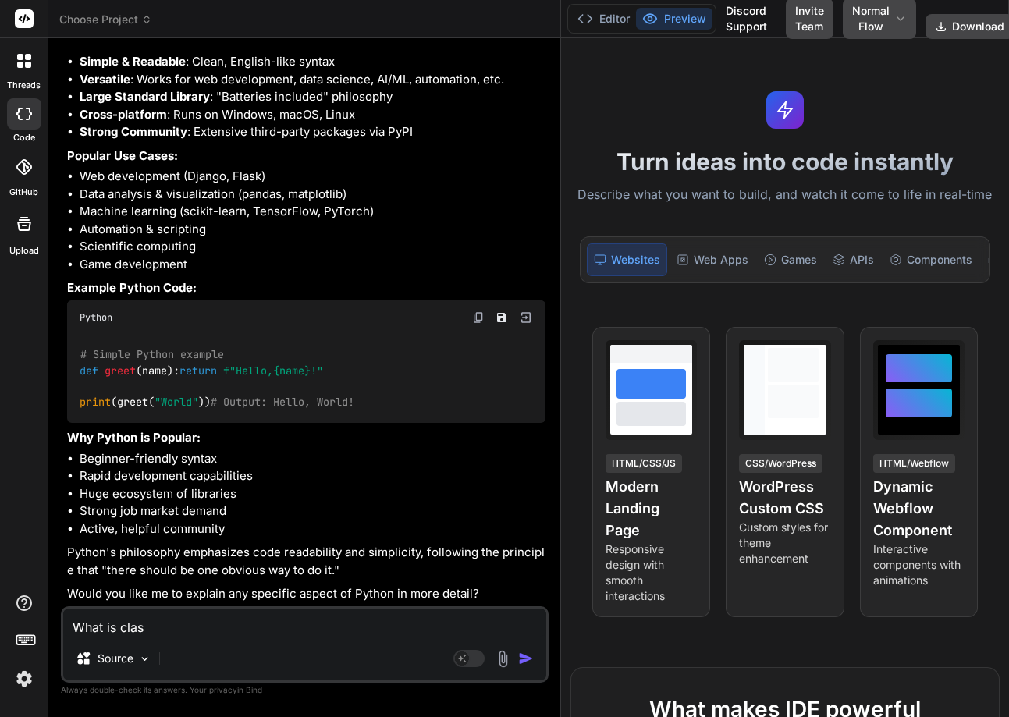
type textarea "What is class"
type textarea "x"
type textarea "What is class"
type textarea "x"
type textarea "What is class i"
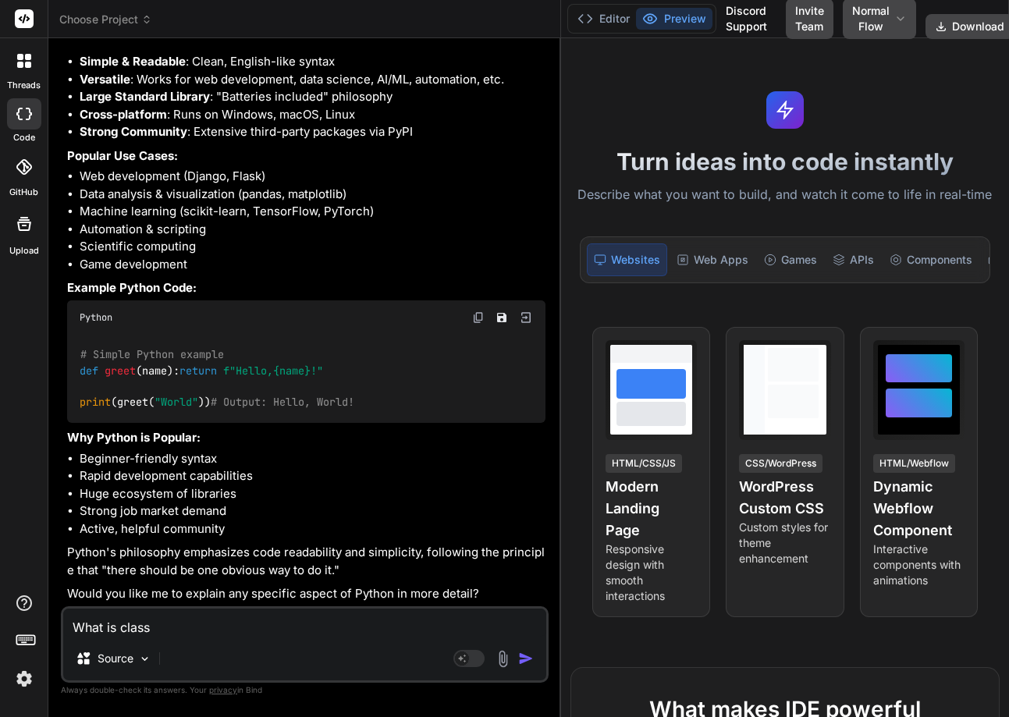
type textarea "x"
type textarea "What is class in"
type textarea "x"
type textarea "What is class in"
type textarea "x"
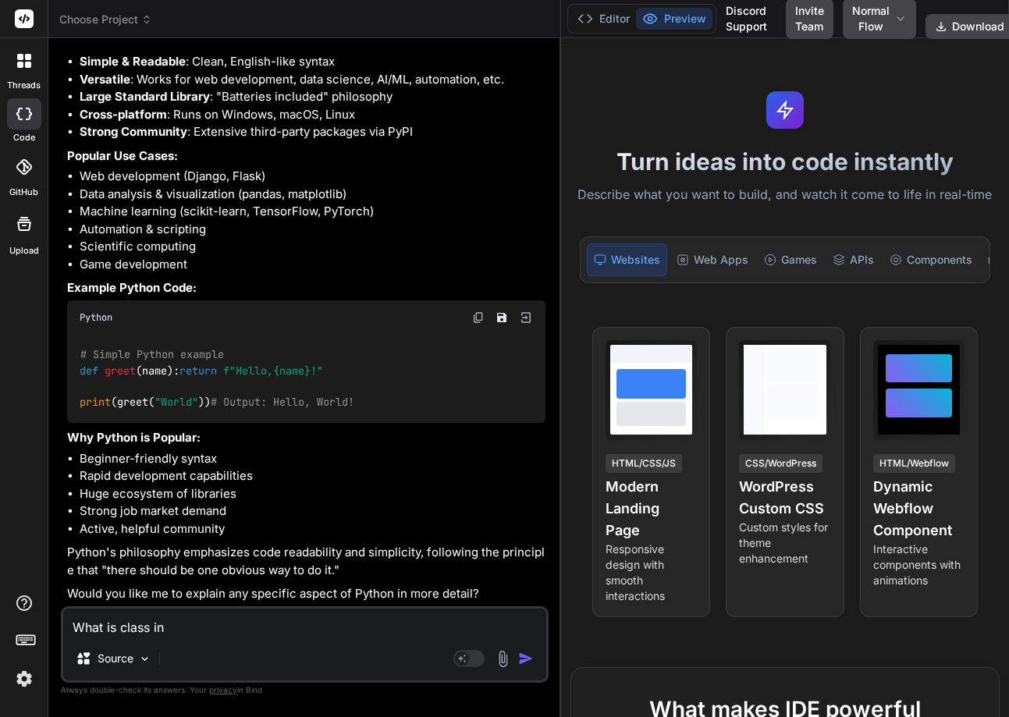
type textarea "What is class in p"
type textarea "x"
type textarea "What is class in py"
type textarea "x"
type textarea "What is class in pyt"
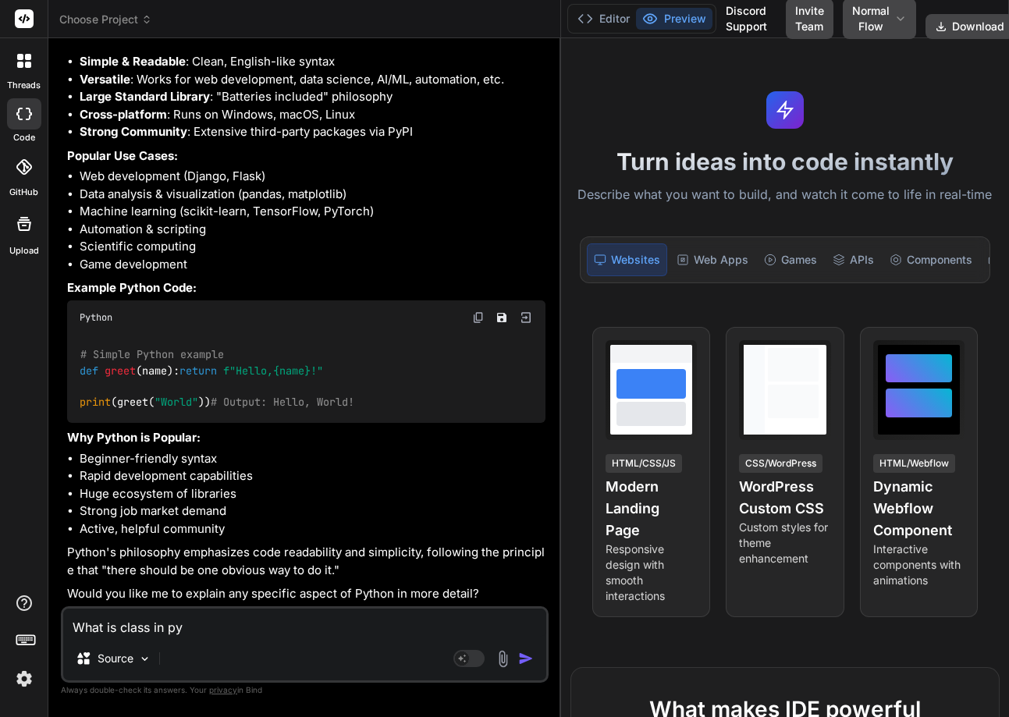
type textarea "x"
type textarea "What is class in pyth"
type textarea "x"
type textarea "What is class in pytho"
type textarea "x"
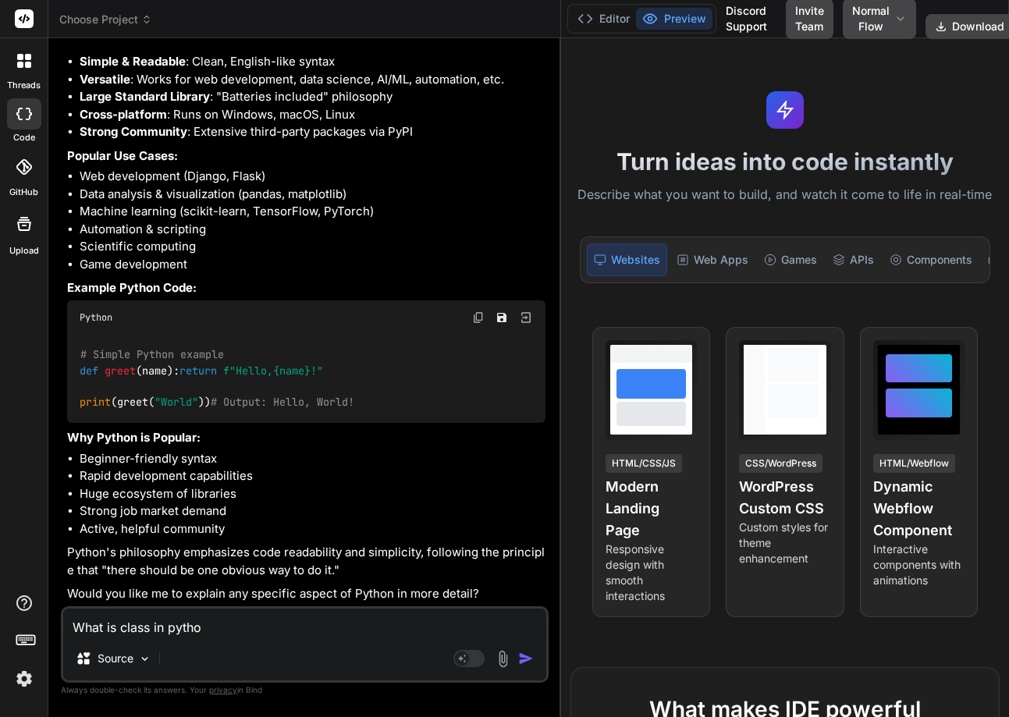
type textarea "What is class in python"
type textarea "x"
type textarea "What is class in python"
type textarea "x"
type textarea "What is class in python ?"
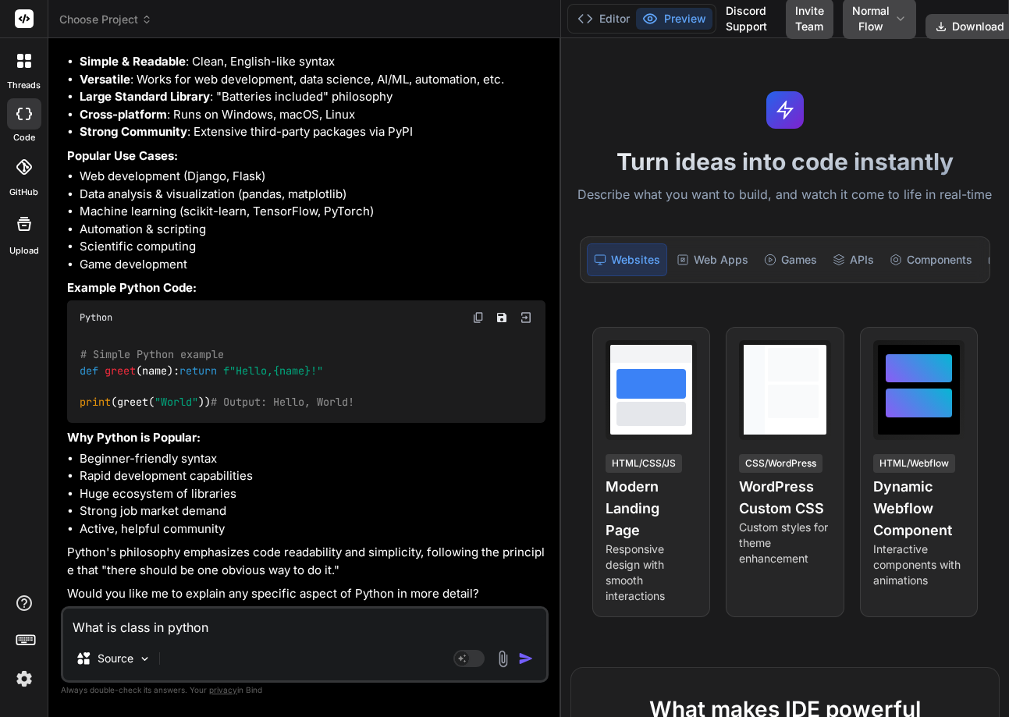
type textarea "x"
type textarea "What is class in python ?"
type textarea "x"
type textarea "What is class in python ? C"
type textarea "x"
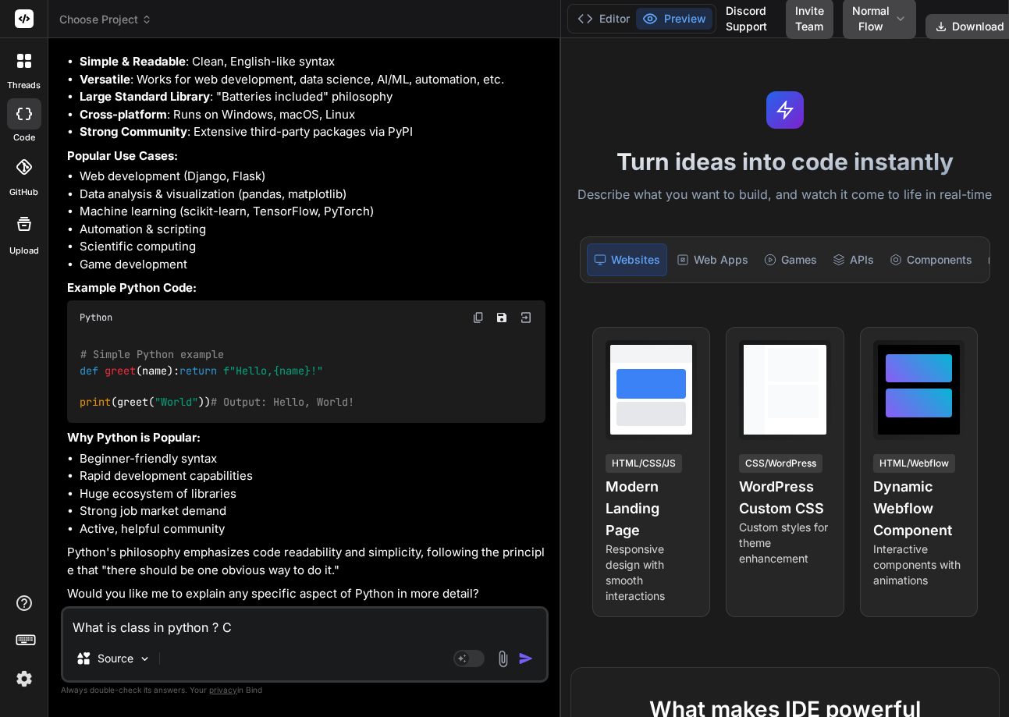
type textarea "What is class in python ? Co"
type textarea "x"
type textarea "What is class in python ? C"
type textarea "x"
type textarea "What is class in python ?"
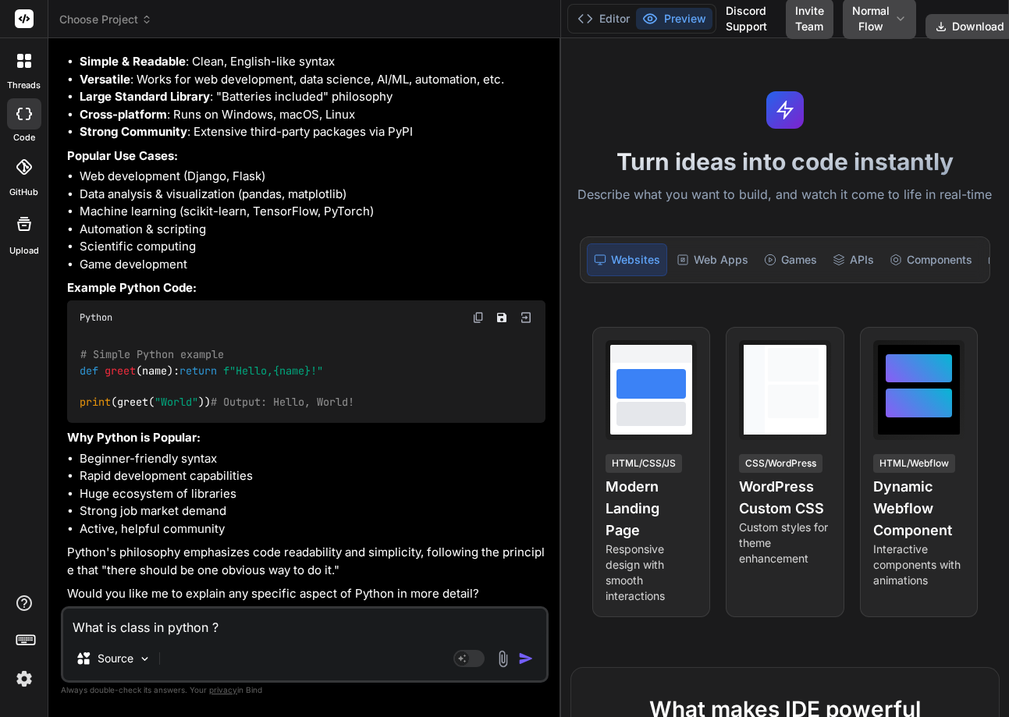
type textarea "x"
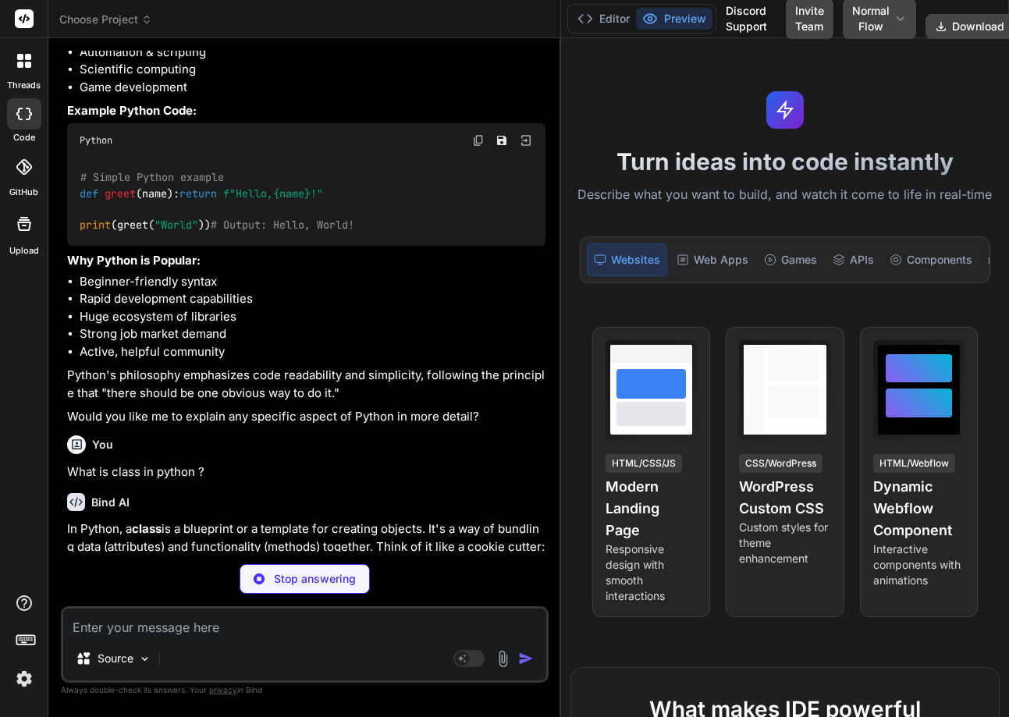
scroll to position [475, 0]
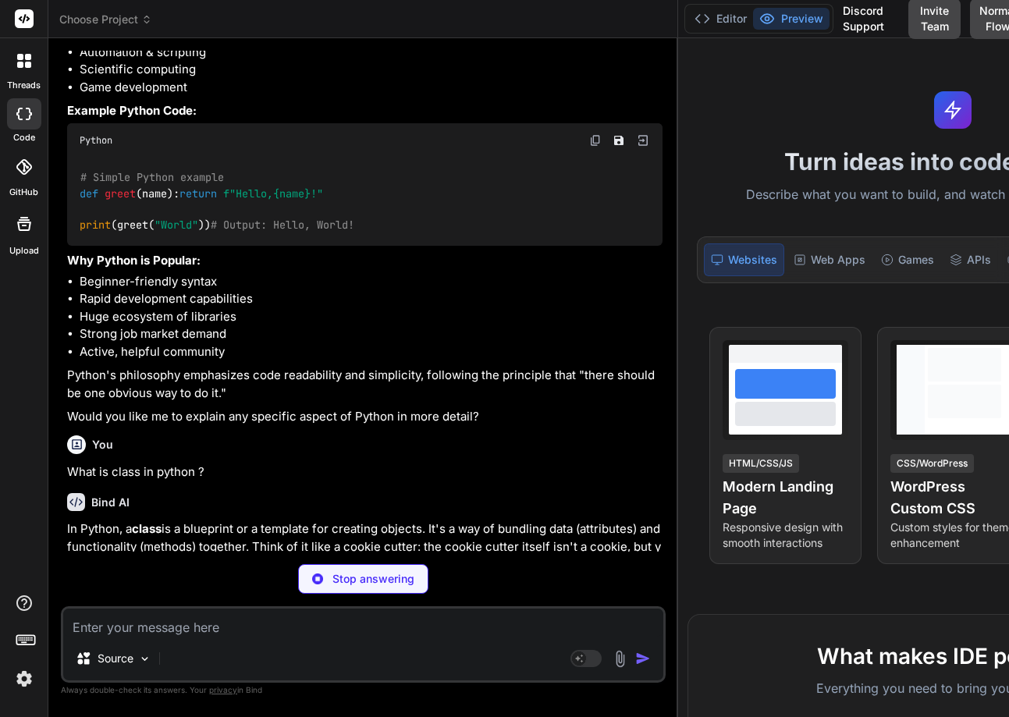
type textarea "x"
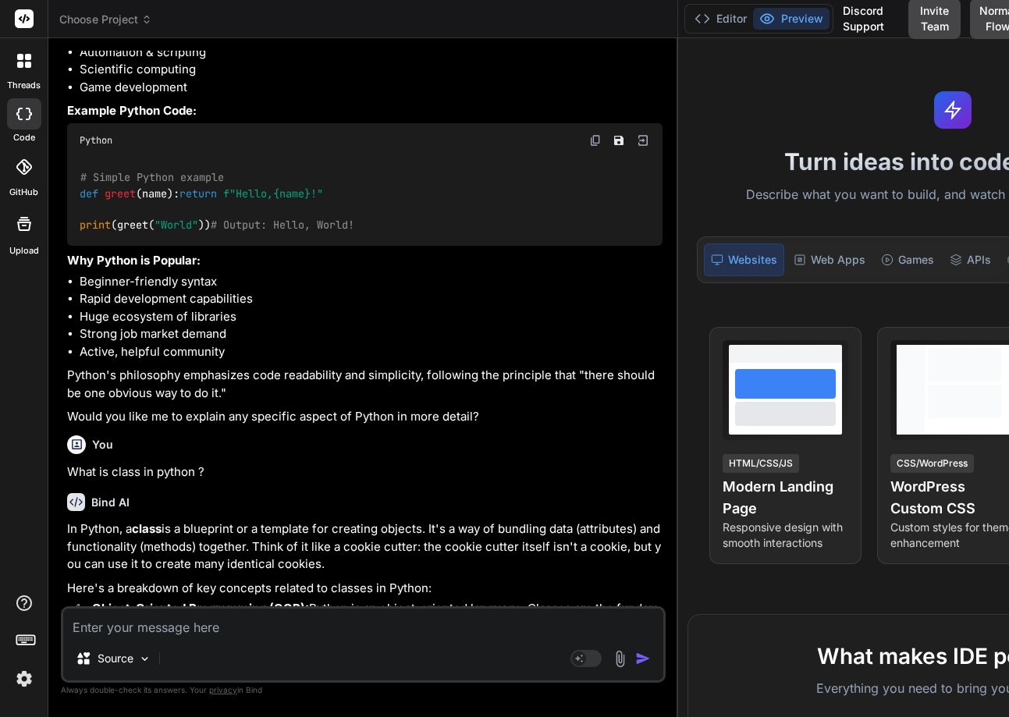
scroll to position [1560, 0]
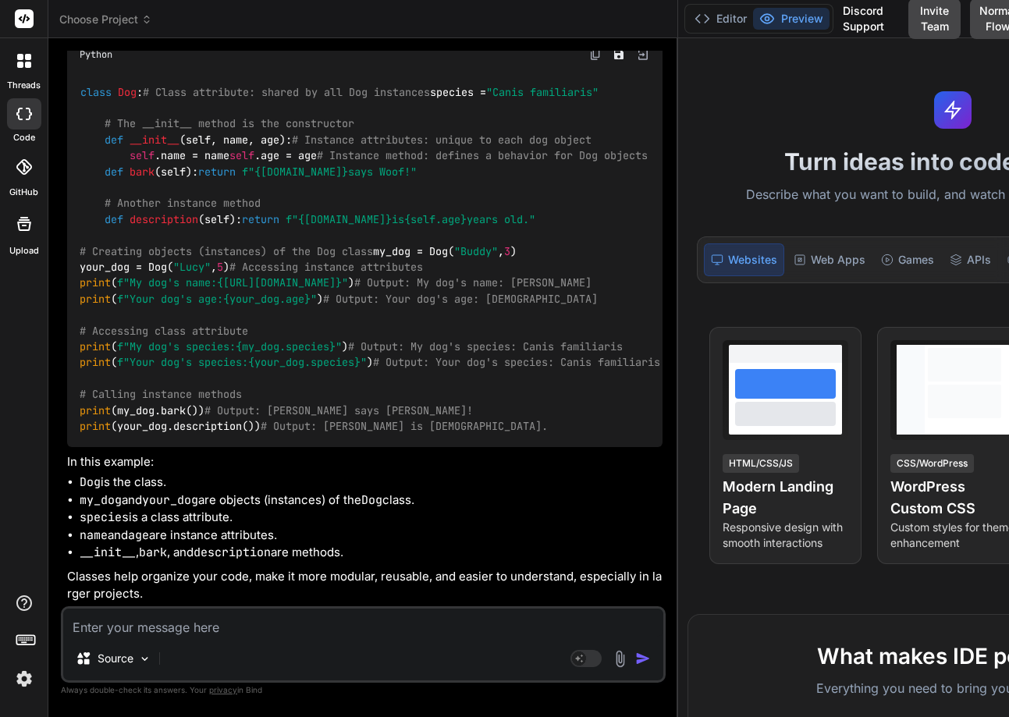
click at [23, 683] on img at bounding box center [24, 679] width 27 height 27
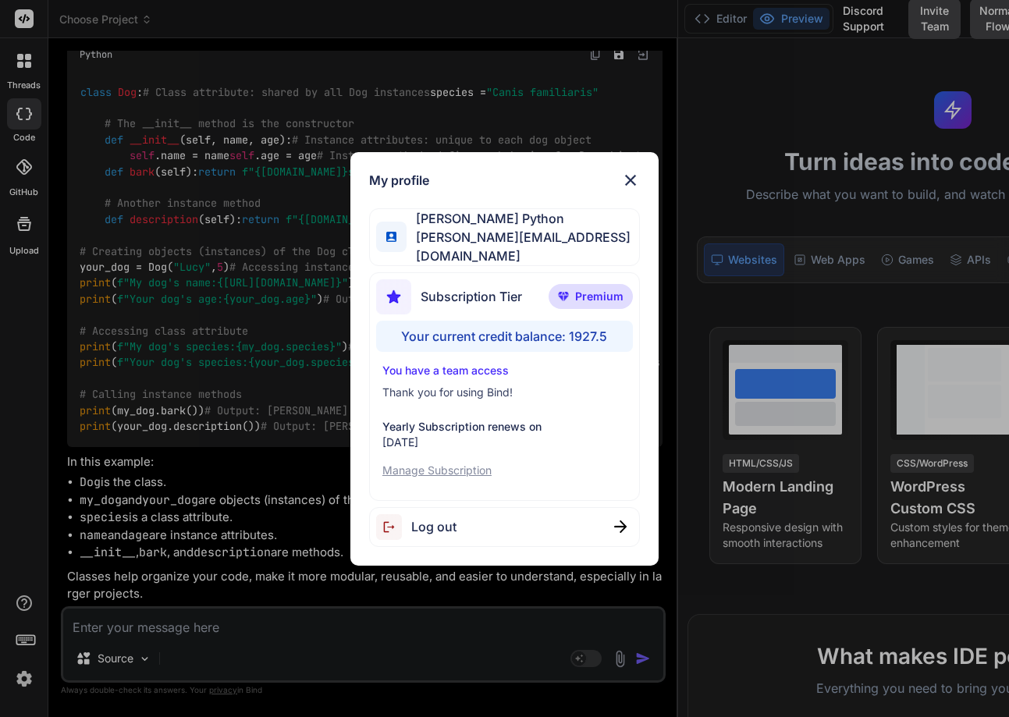
click at [32, 456] on div "My profile [PERSON_NAME] Python [PERSON_NAME][EMAIL_ADDRESS][DOMAIN_NAME] Subsc…" at bounding box center [504, 358] width 1009 height 717
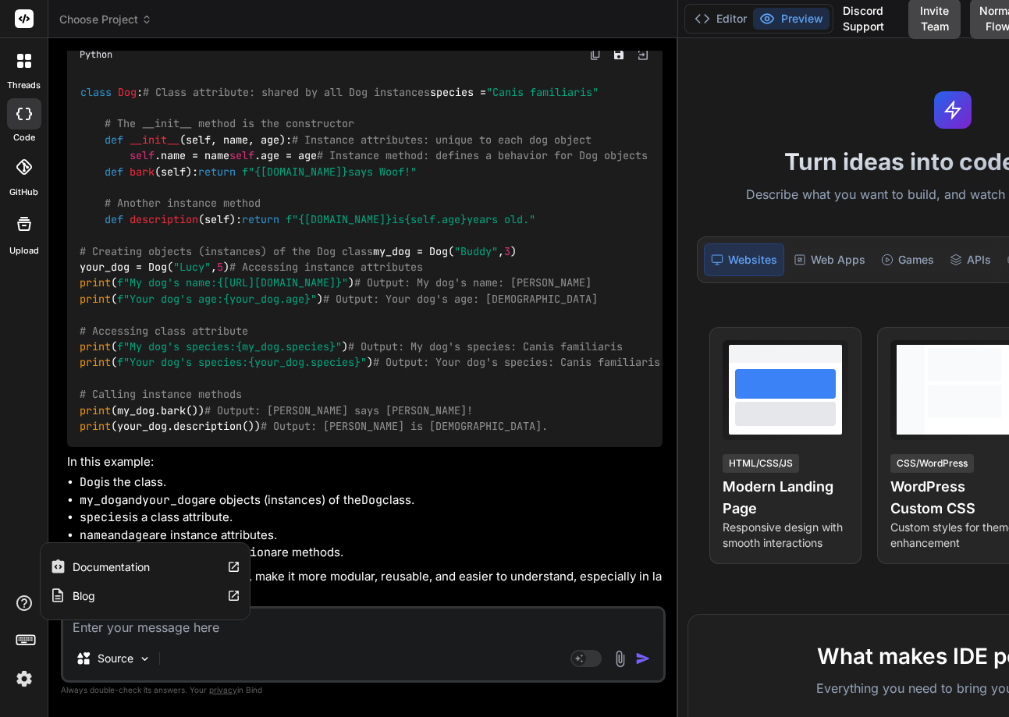
click at [23, 610] on icon at bounding box center [24, 604] width 16 height 16
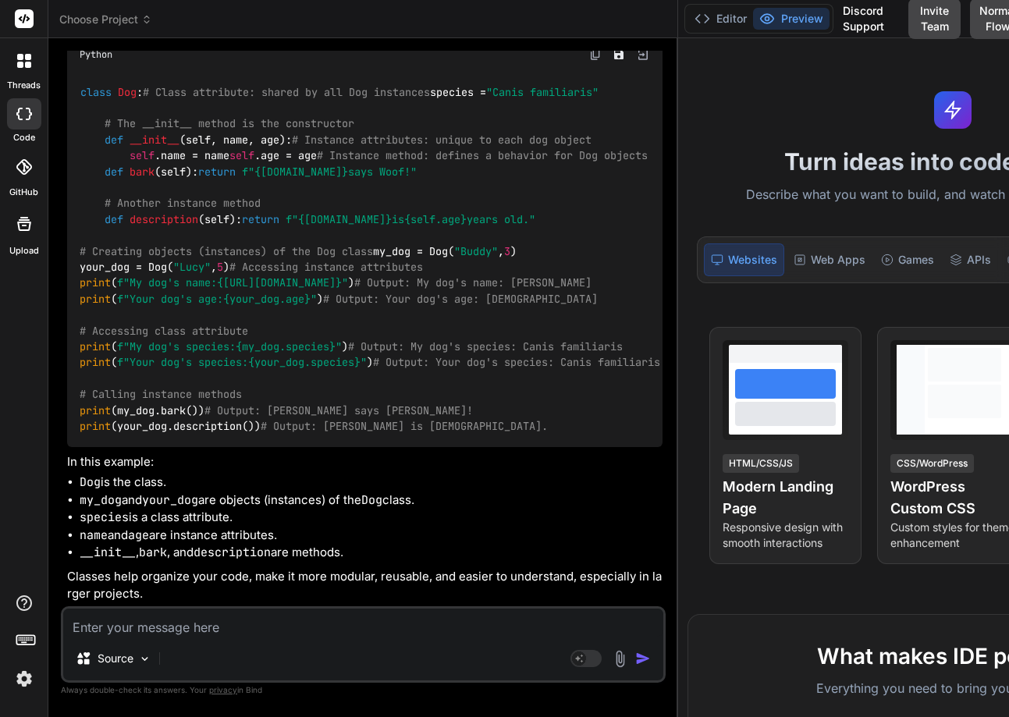
click at [18, 679] on img at bounding box center [24, 679] width 27 height 27
